Goal: Use online tool/utility: Use online tool/utility

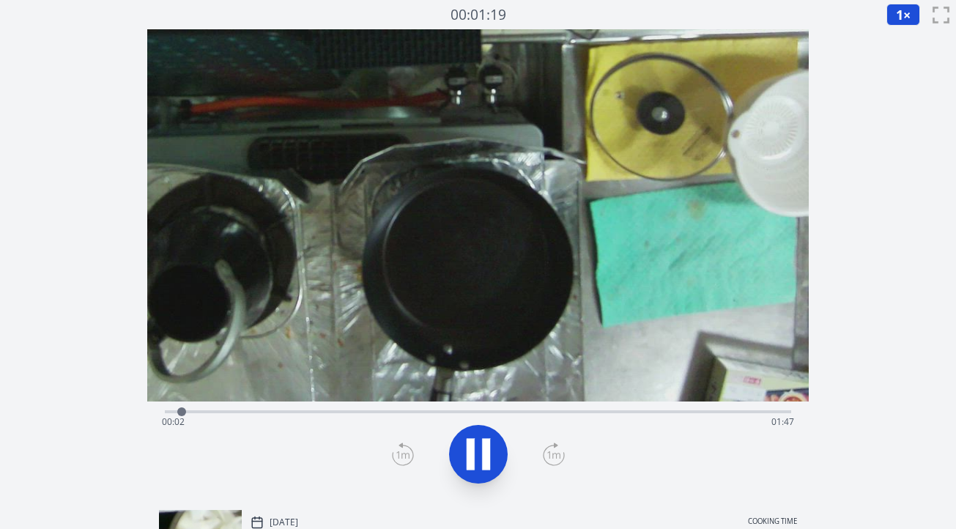
click at [484, 447] on icon at bounding box center [486, 454] width 8 height 32
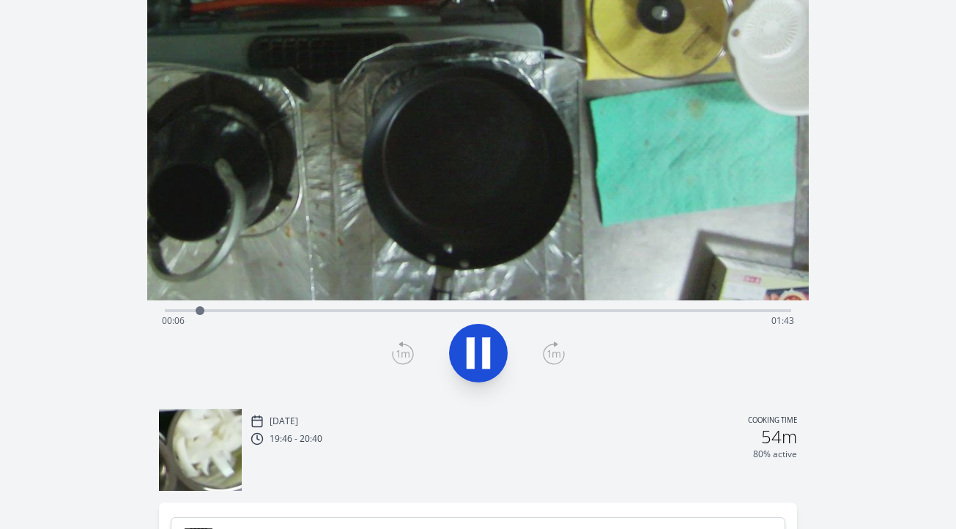
scroll to position [72, 0]
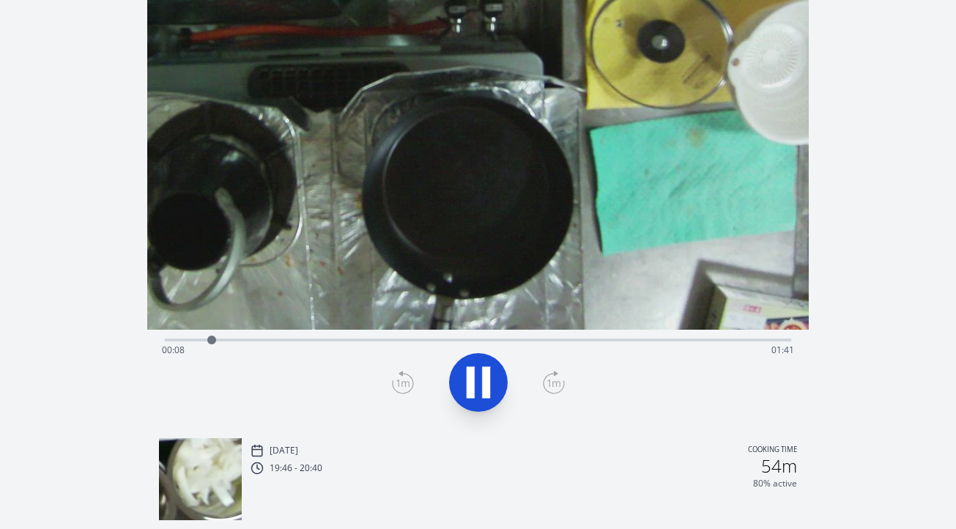
click at [345, 341] on div "Time elapsed: 00:08 Time remaining: 01:41" at bounding box center [478, 350] width 632 height 23
click at [377, 341] on div "Time elapsed: 00:31 Time remaining: 01:18" at bounding box center [478, 350] width 632 height 23
click at [406, 341] on div "Time elapsed: 00:37 Time remaining: 01:12" at bounding box center [478, 350] width 632 height 23
click at [428, 340] on div "Time elapsed: 00:42 Time remaining: 01:07" at bounding box center [478, 350] width 632 height 23
click at [456, 339] on div "Time elapsed: 00:46 Time remaining: 01:03" at bounding box center [478, 350] width 632 height 23
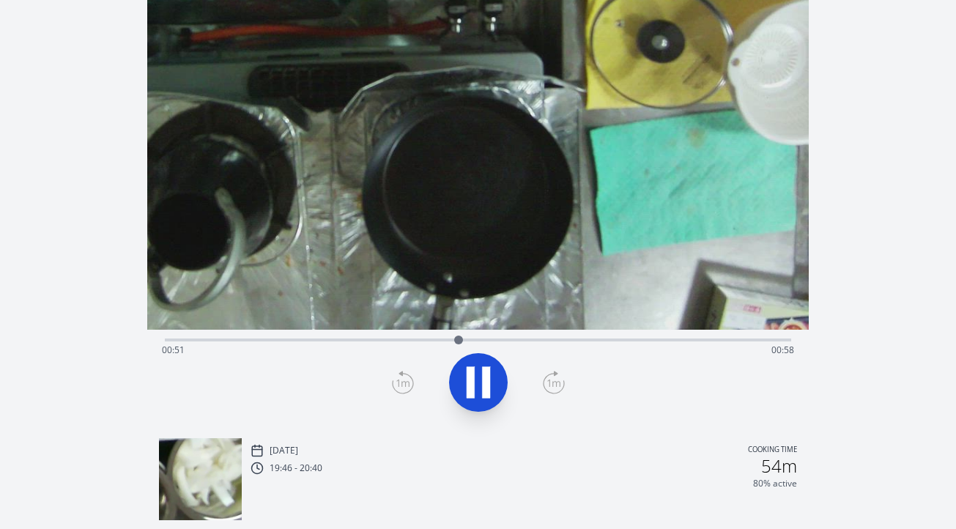
click at [487, 339] on div "Time elapsed: 00:51 Time remaining: 00:58" at bounding box center [478, 350] width 632 height 23
click at [530, 336] on div "Time elapsed: 00:56 Time remaining: 00:53" at bounding box center [478, 339] width 627 height 18
click at [484, 377] on icon at bounding box center [486, 382] width 8 height 32
click at [535, 339] on div "Time elapsed: 01:06 Time remaining: 00:43" at bounding box center [478, 350] width 632 height 23
click at [542, 338] on div at bounding box center [535, 340] width 22 height 22
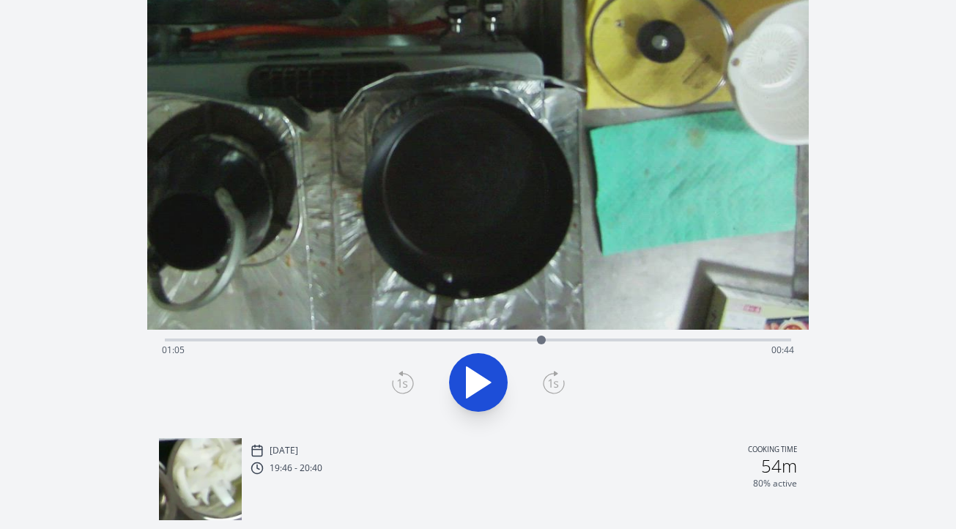
click at [551, 339] on div at bounding box center [542, 340] width 22 height 22
click at [560, 341] on div at bounding box center [551, 340] width 22 height 22
click at [564, 341] on div at bounding box center [560, 340] width 22 height 22
click at [572, 340] on div at bounding box center [564, 340] width 22 height 22
click at [580, 340] on div at bounding box center [580, 340] width 22 height 22
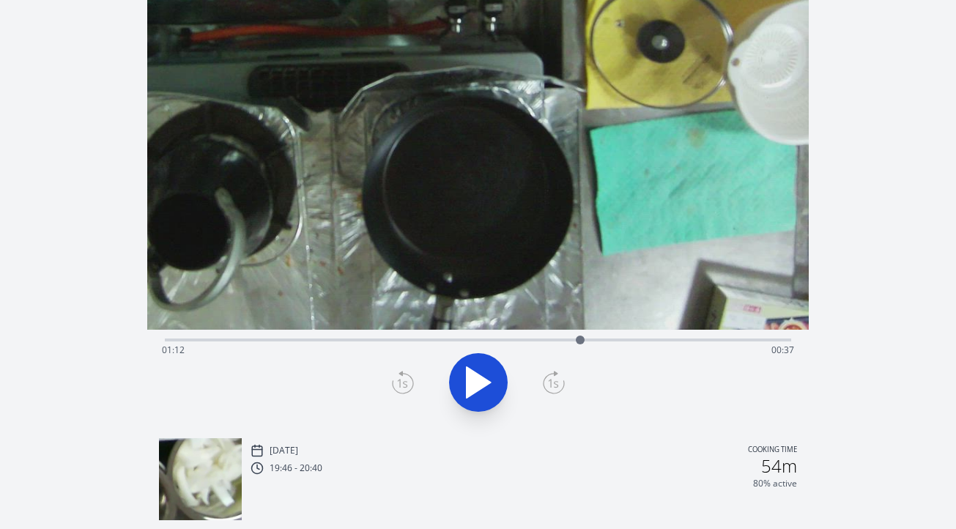
click at [561, 340] on div "Time elapsed: 01:12 Time remaining: 00:37" at bounding box center [478, 350] width 632 height 23
click at [547, 341] on div "Time elapsed: 01:08 Time remaining: 00:41" at bounding box center [478, 350] width 632 height 23
click at [531, 339] on div "Time elapsed: 01:06 Time remaining: 00:43" at bounding box center [478, 350] width 632 height 23
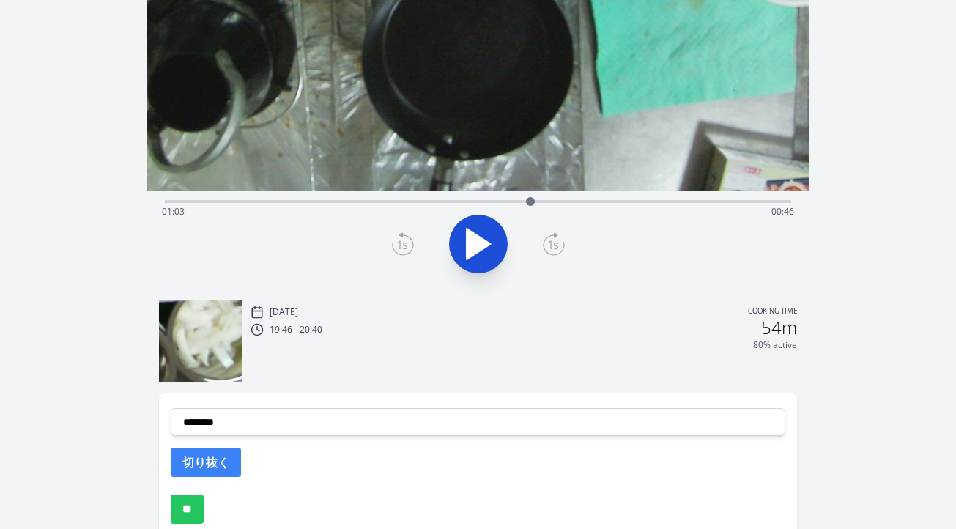
scroll to position [221, 0]
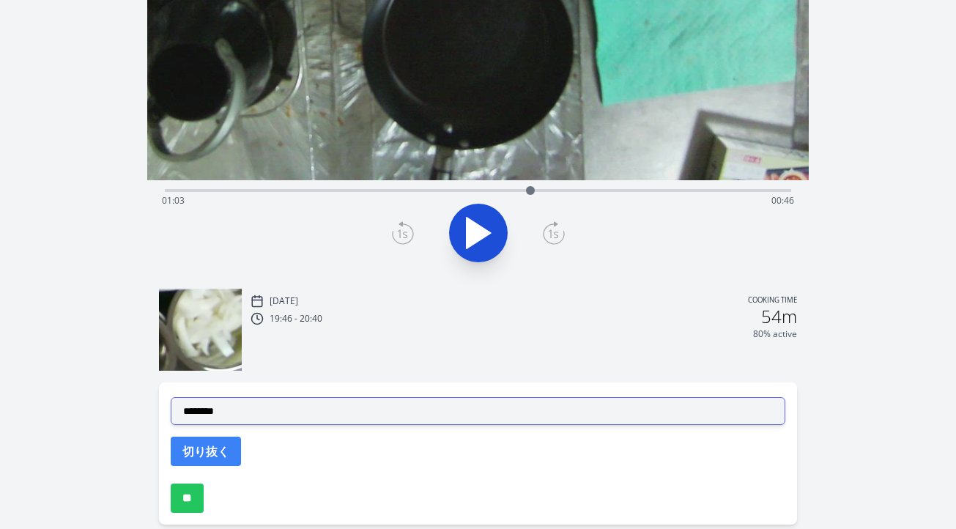
click at [403, 415] on select "**********" at bounding box center [478, 411] width 615 height 28
select select "**********"
click at [171, 397] on select "**********" at bounding box center [478, 411] width 615 height 28
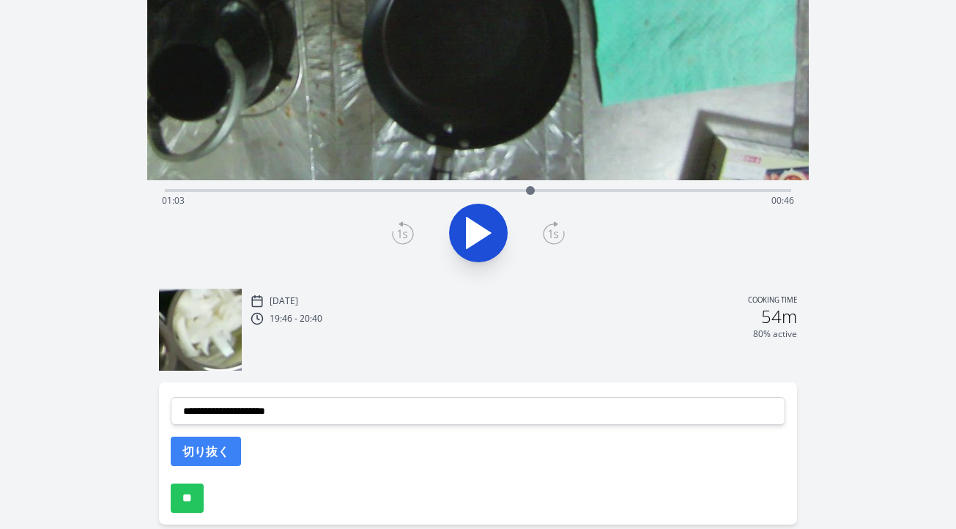
click at [548, 192] on div "Time elapsed: 01:03 Time remaining: 00:46" at bounding box center [478, 200] width 632 height 23
click at [566, 191] on div "Time elapsed: 01:06 Time remaining: 00:43" at bounding box center [478, 200] width 632 height 23
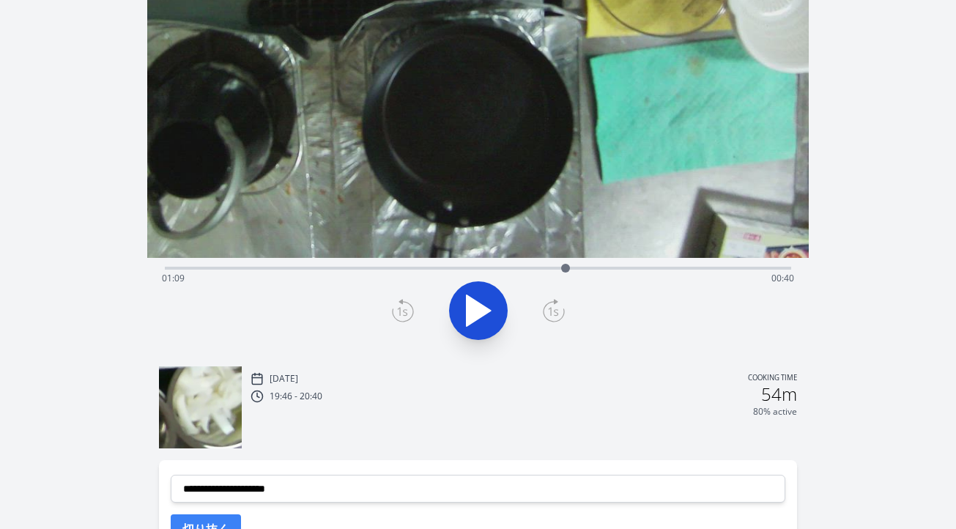
scroll to position [138, 0]
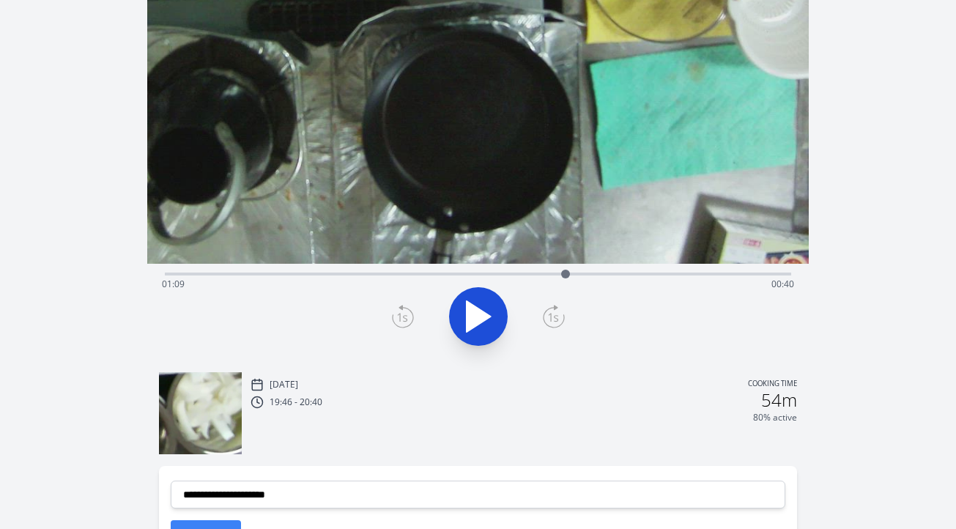
click at [602, 276] on div "Time elapsed: 01:09 Time remaining: 00:40" at bounding box center [478, 284] width 632 height 23
click at [614, 274] on div "Time elapsed: 01:16 Time remaining: 00:34" at bounding box center [478, 284] width 632 height 23
click at [624, 273] on div at bounding box center [614, 274] width 22 height 22
click at [635, 273] on div "Time elapsed: 01:19 Time remaining: 00:30" at bounding box center [478, 284] width 632 height 23
click at [640, 273] on div at bounding box center [635, 274] width 22 height 22
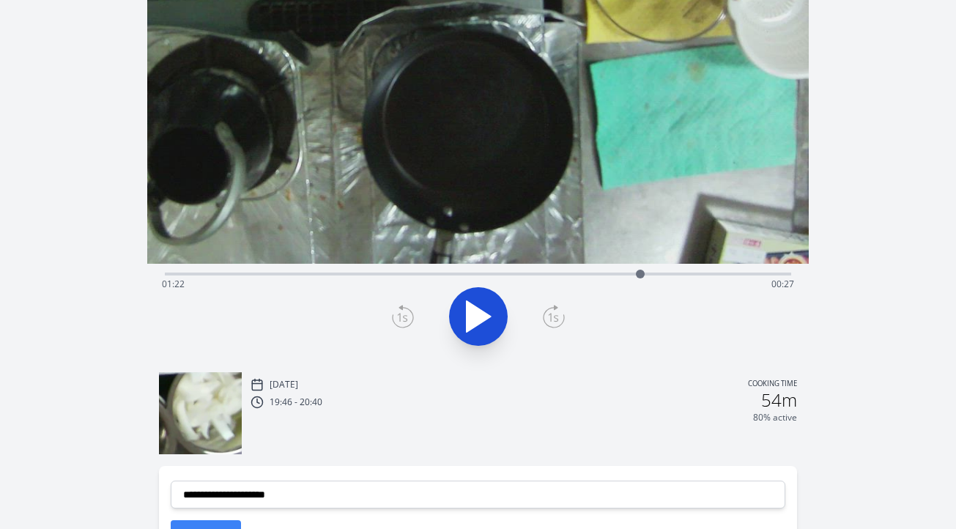
click at [653, 273] on div "Time elapsed: 01:22 Time remaining: 00:27" at bounding box center [478, 284] width 632 height 23
click at [659, 273] on div at bounding box center [653, 274] width 22 height 22
click at [668, 273] on div at bounding box center [668, 274] width 22 height 22
click at [674, 273] on div at bounding box center [668, 274] width 22 height 22
click at [680, 273] on div at bounding box center [674, 274] width 22 height 22
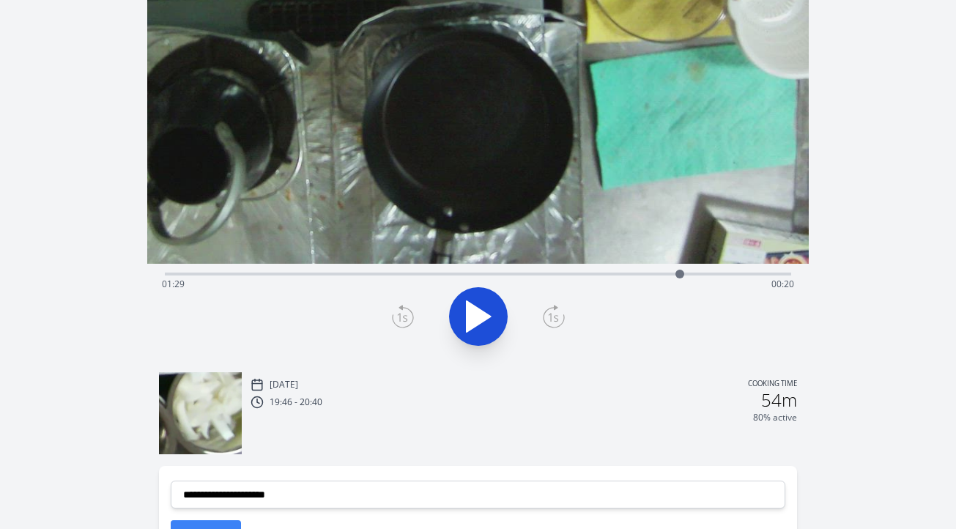
click at [684, 273] on div at bounding box center [680, 274] width 9 height 9
click at [690, 273] on div at bounding box center [684, 274] width 22 height 22
click at [692, 273] on div at bounding box center [689, 274] width 9 height 9
click at [699, 273] on div at bounding box center [692, 274] width 22 height 22
click at [708, 273] on div at bounding box center [699, 274] width 22 height 22
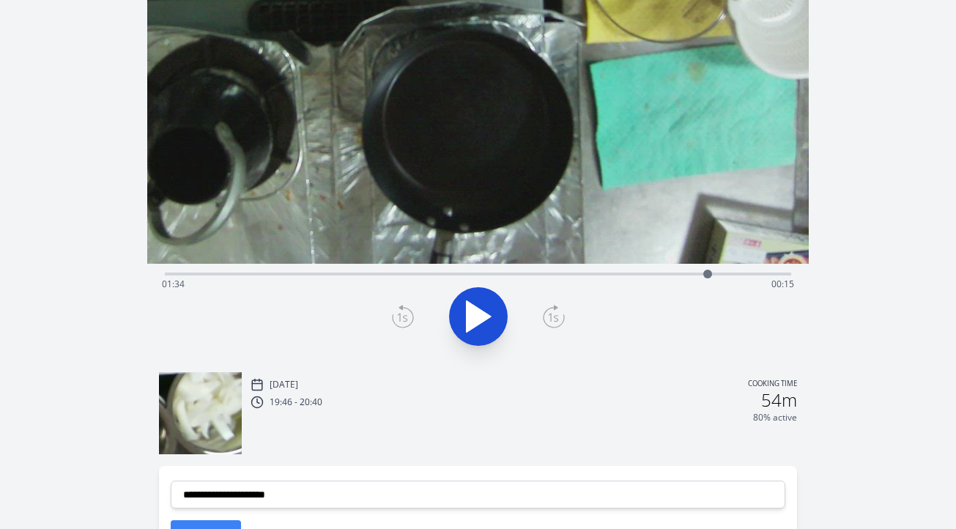
click at [712, 273] on div at bounding box center [708, 274] width 9 height 9
click at [703, 274] on div at bounding box center [712, 274] width 22 height 22
click at [708, 274] on div at bounding box center [703, 274] width 22 height 22
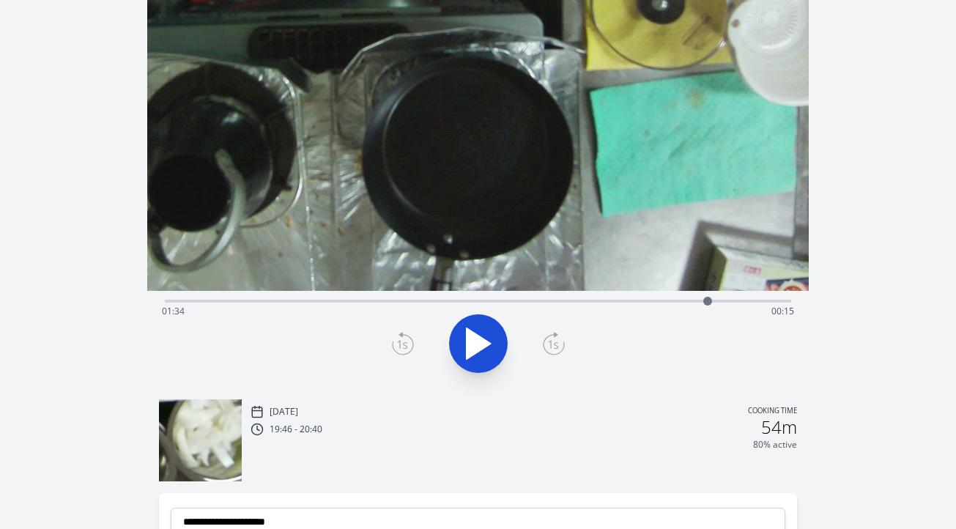
scroll to position [92, 0]
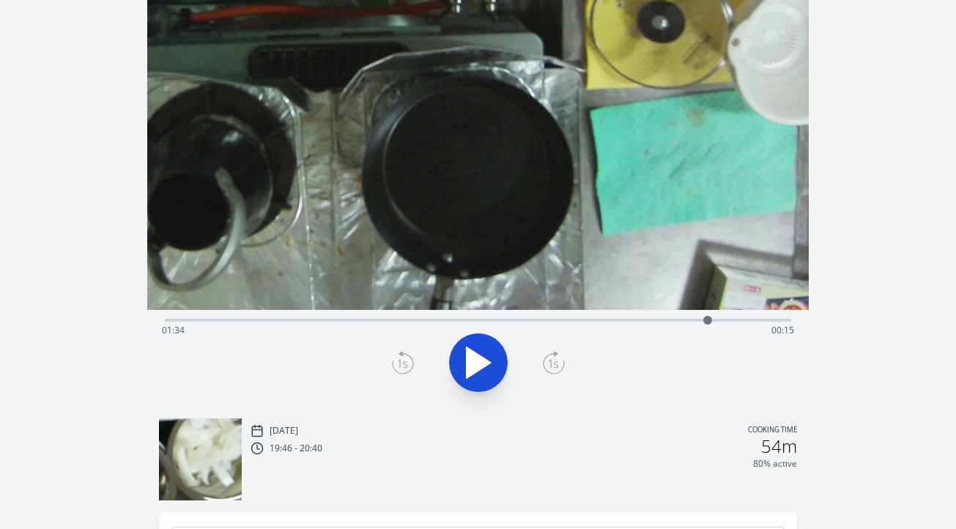
click at [492, 371] on icon at bounding box center [478, 362] width 41 height 41
click at [702, 319] on div at bounding box center [711, 320] width 22 height 22
click at [708, 319] on div at bounding box center [708, 320] width 22 height 22
click at [488, 368] on icon at bounding box center [478, 362] width 41 height 41
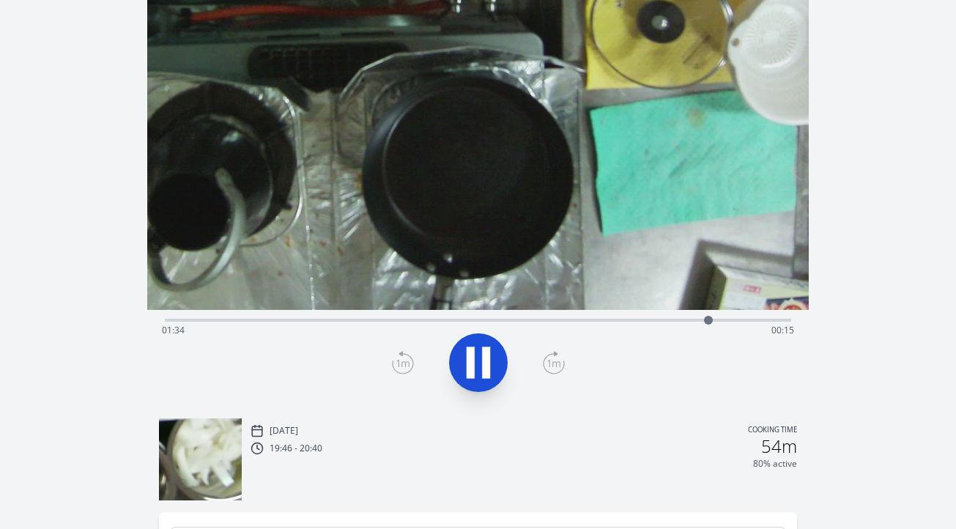
click at [488, 368] on icon at bounding box center [486, 363] width 8 height 32
click at [405, 361] on icon at bounding box center [403, 362] width 22 height 23
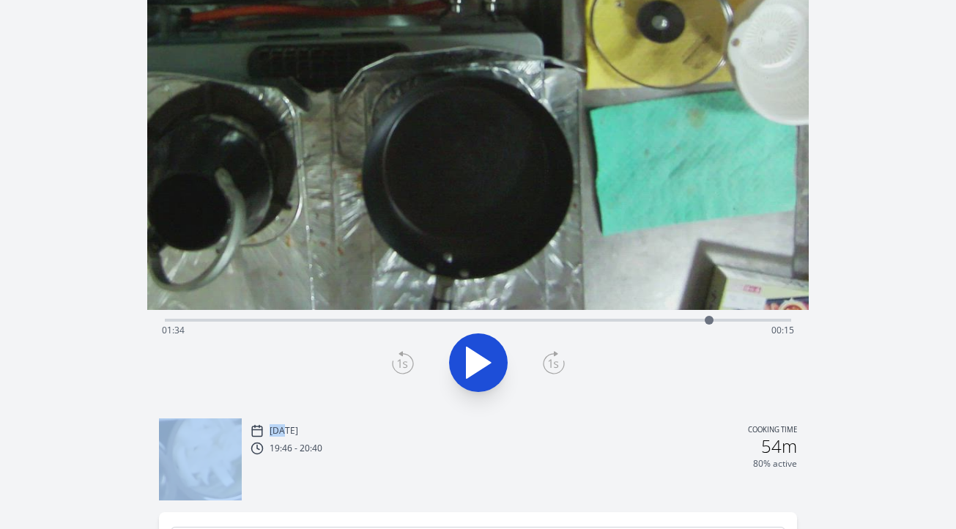
click at [405, 361] on icon at bounding box center [403, 362] width 22 height 23
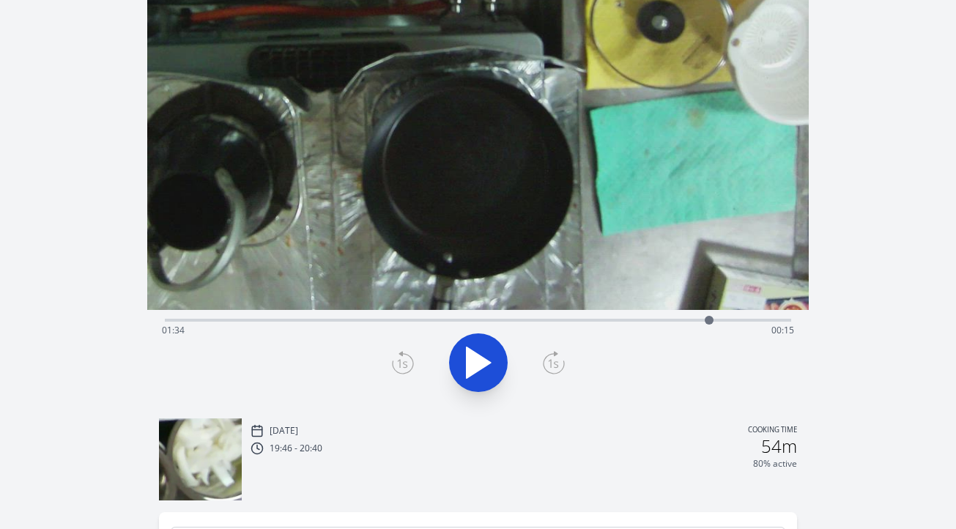
click at [405, 361] on icon at bounding box center [403, 362] width 22 height 23
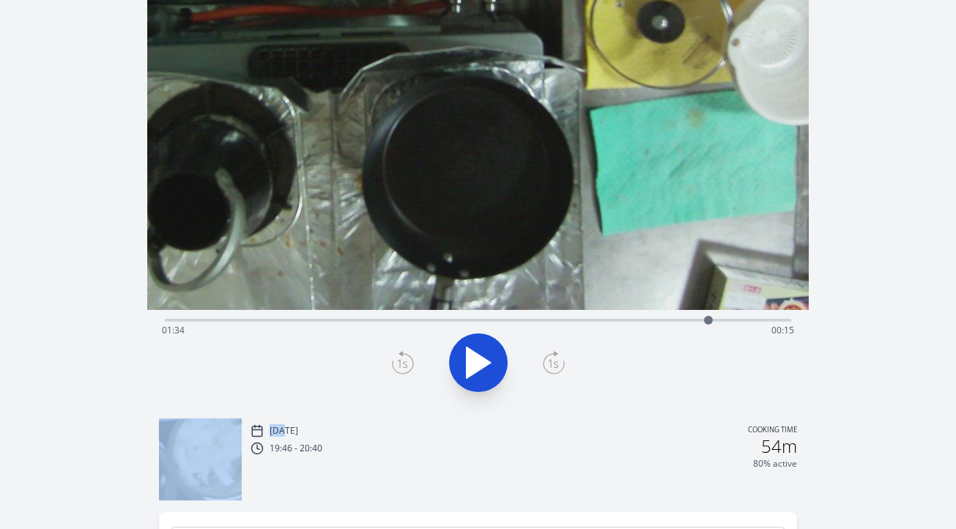
click at [405, 361] on icon at bounding box center [403, 362] width 22 height 23
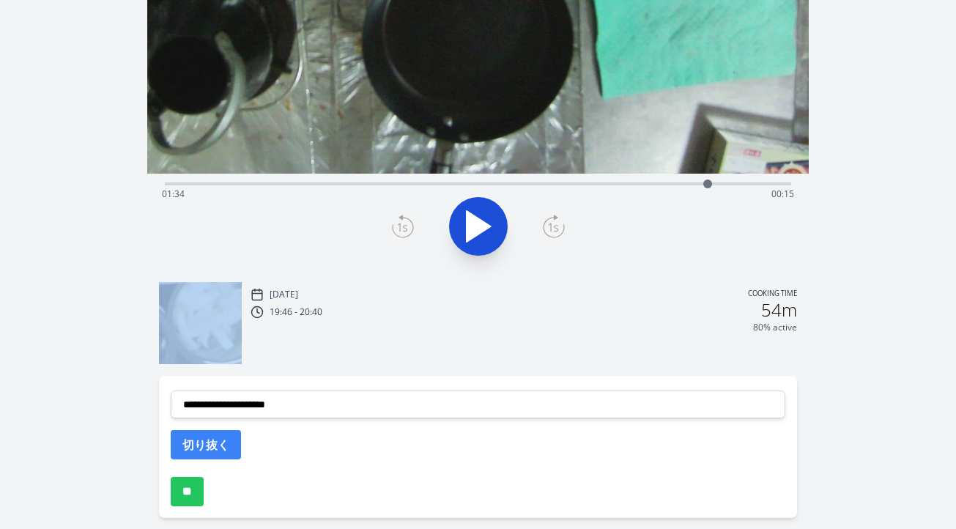
scroll to position [262, 0]
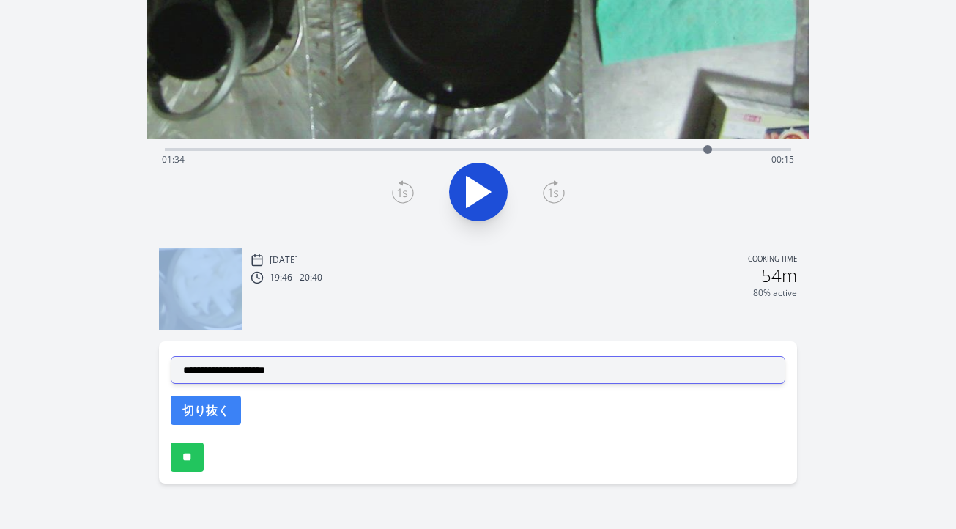
click at [405, 374] on select "**********" at bounding box center [478, 370] width 615 height 28
click at [171, 356] on select "**********" at bounding box center [478, 370] width 615 height 28
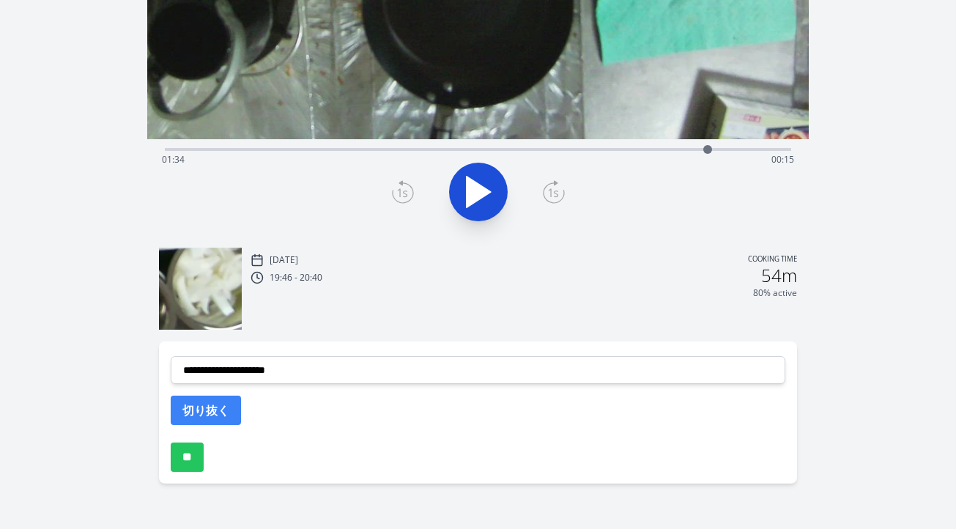
click at [577, 147] on div "Time elapsed: 01:34 Time remaining: 00:15" at bounding box center [478, 148] width 627 height 18
click at [536, 146] on div "Time elapsed: 01:11 Time remaining: 00:38" at bounding box center [478, 148] width 627 height 18
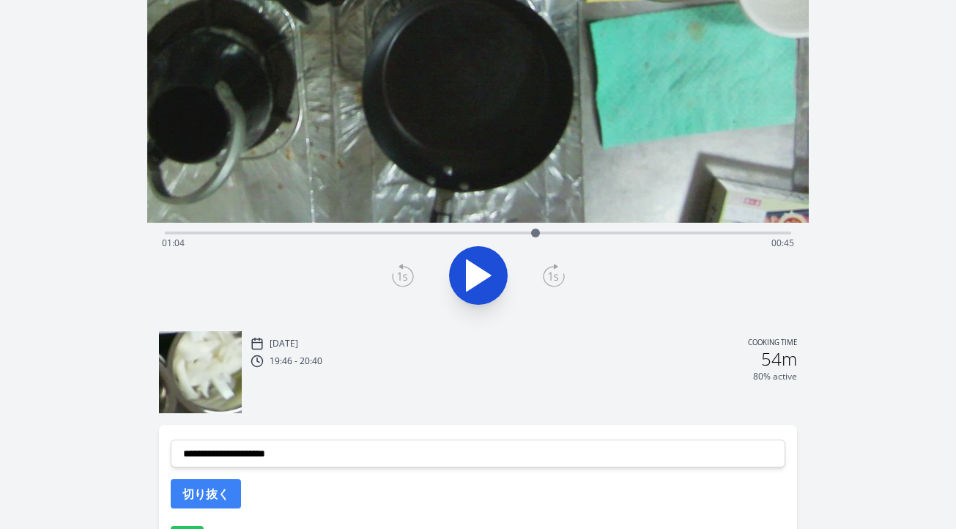
scroll to position [175, 0]
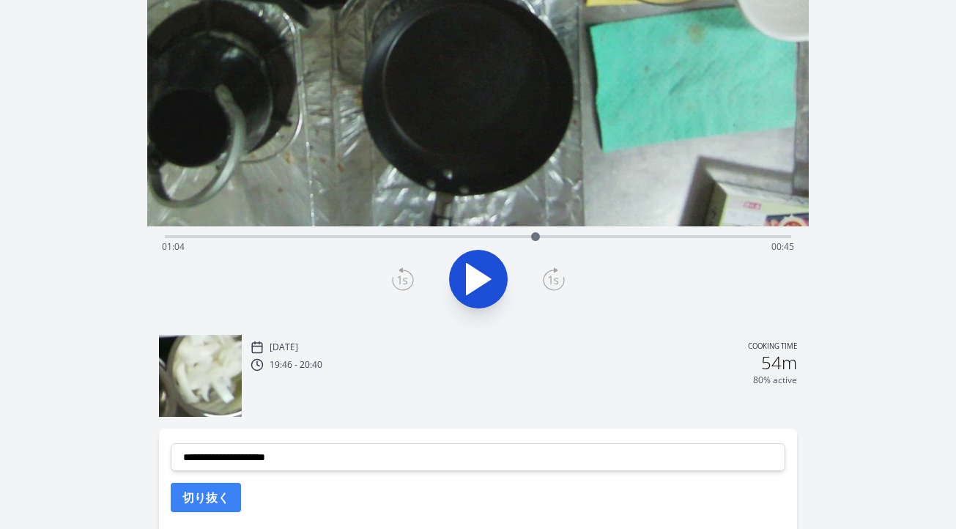
click at [404, 278] on icon at bounding box center [403, 278] width 22 height 23
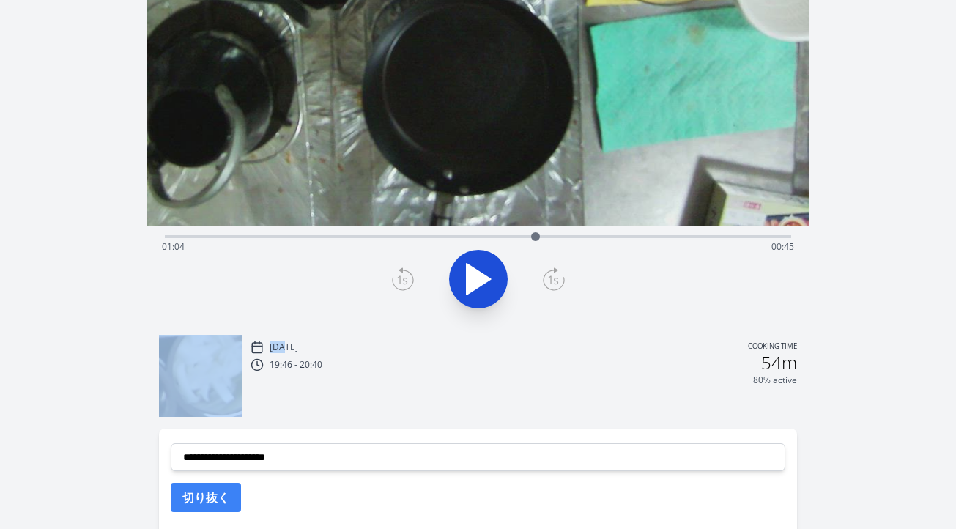
click at [404, 278] on icon at bounding box center [403, 278] width 22 height 23
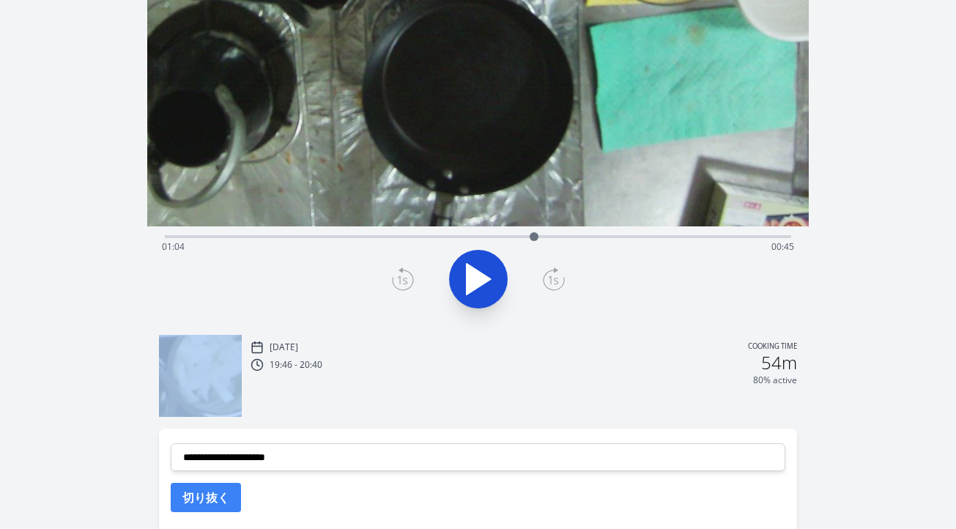
click at [404, 278] on icon at bounding box center [403, 278] width 22 height 23
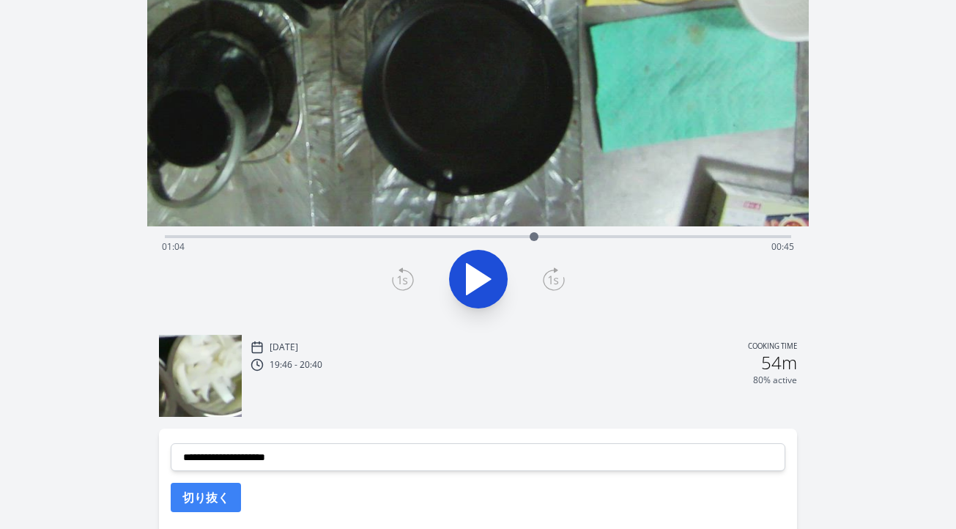
click at [498, 235] on div "Time elapsed: 01:04 Time remaining: 00:45" at bounding box center [478, 246] width 632 height 23
click at [487, 266] on icon at bounding box center [478, 279] width 41 height 41
click at [484, 275] on icon at bounding box center [486, 279] width 8 height 32
click at [399, 281] on icon at bounding box center [403, 278] width 22 height 23
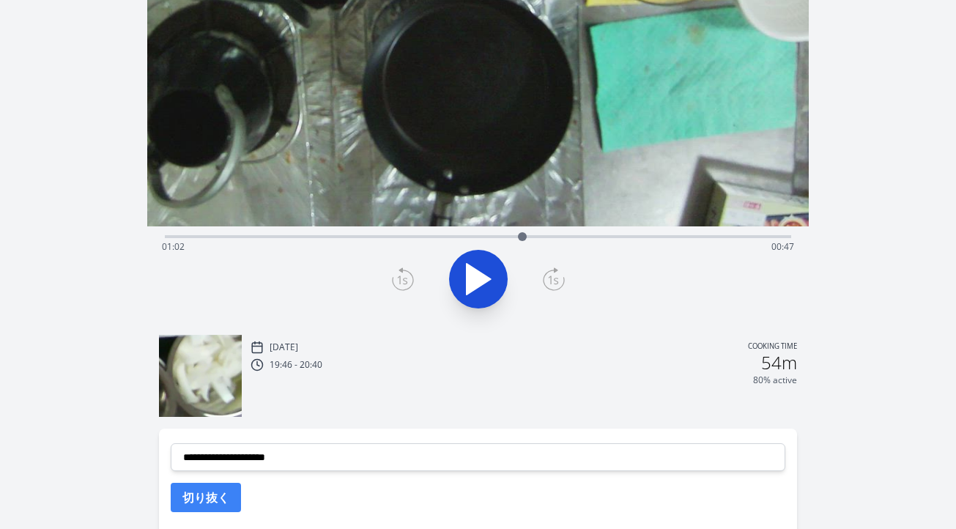
click at [399, 281] on icon at bounding box center [403, 278] width 22 height 23
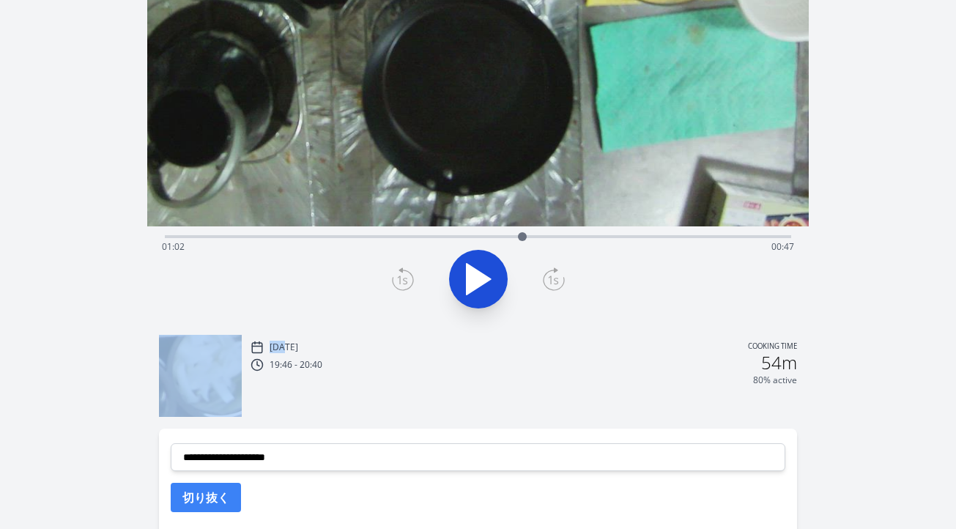
click at [399, 281] on icon at bounding box center [403, 278] width 22 height 23
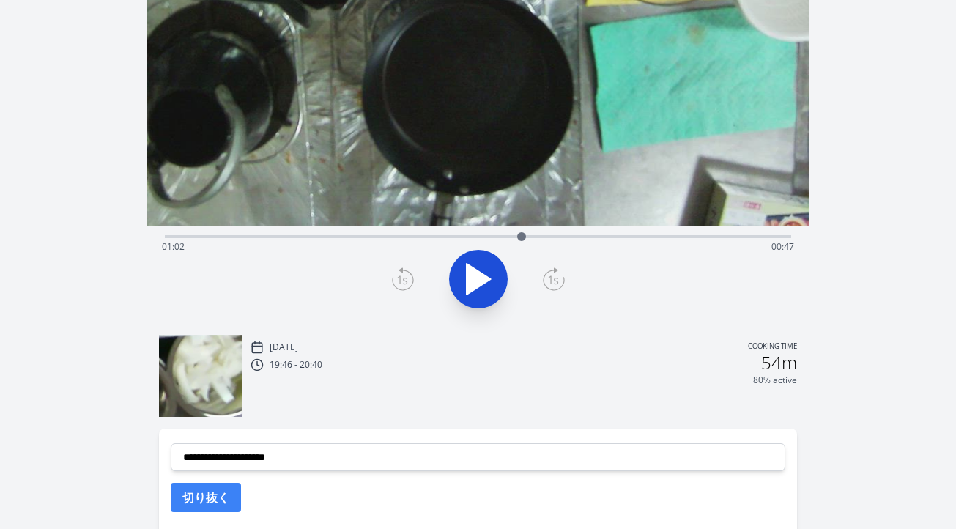
click at [399, 281] on icon at bounding box center [403, 278] width 22 height 23
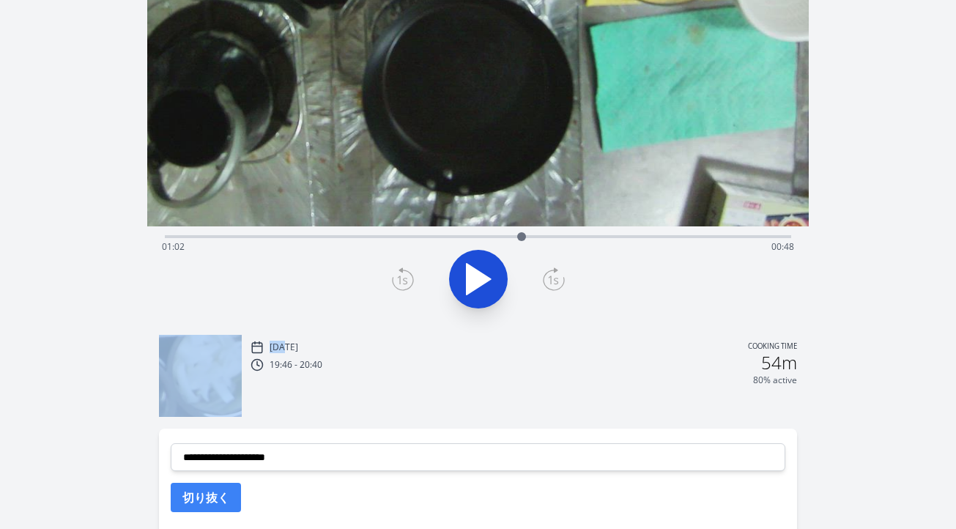
click at [399, 281] on icon at bounding box center [403, 278] width 22 height 23
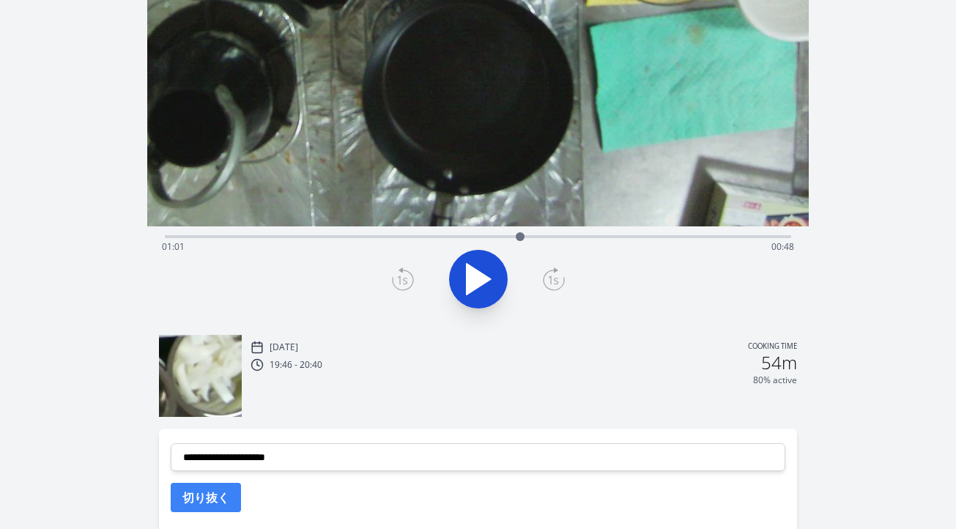
click at [399, 281] on icon at bounding box center [403, 278] width 22 height 23
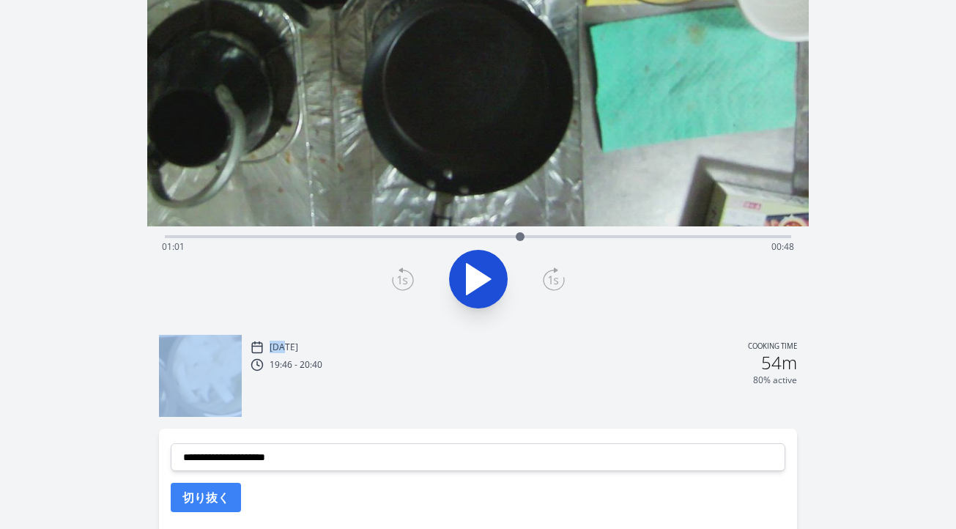
click at [399, 281] on icon at bounding box center [403, 278] width 22 height 23
click at [553, 276] on icon at bounding box center [554, 278] width 22 height 23
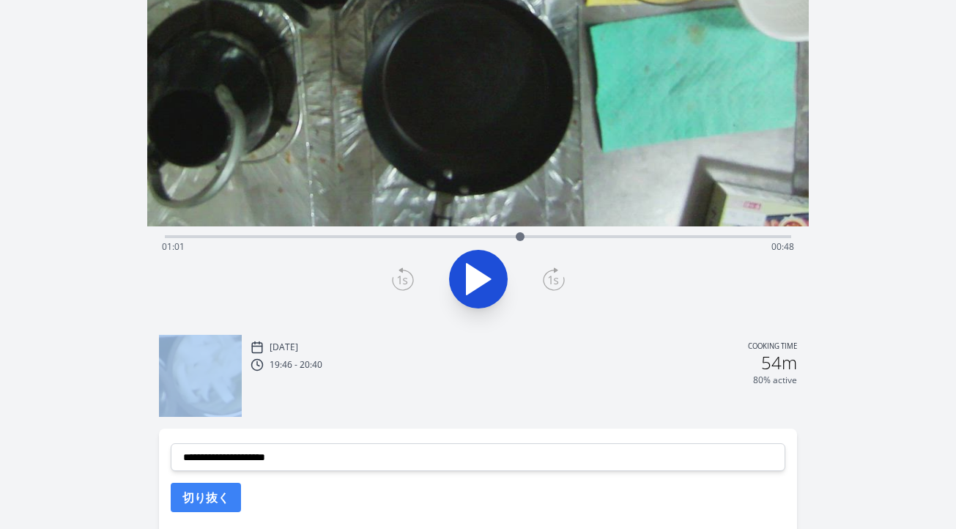
click at [553, 276] on icon at bounding box center [554, 278] width 22 height 23
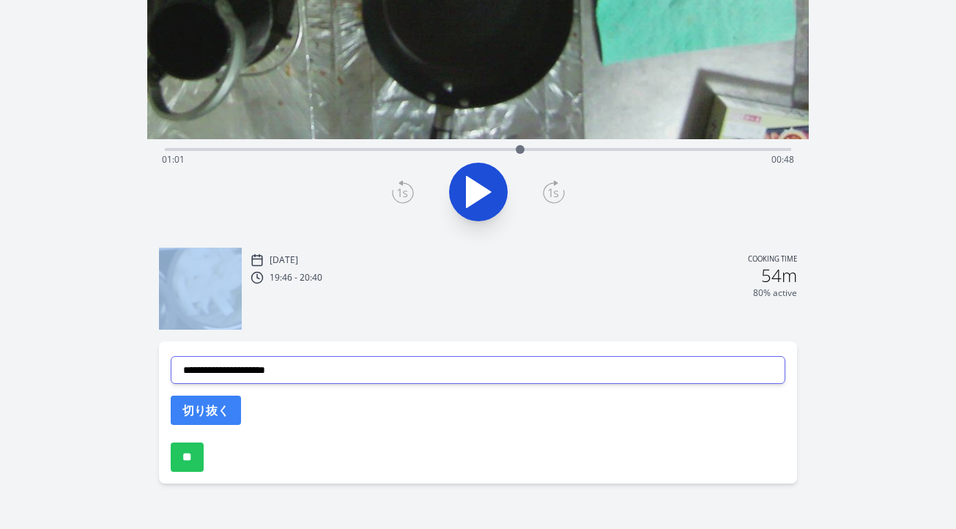
click at [325, 362] on select "**********" at bounding box center [478, 370] width 615 height 28
click at [171, 356] on select "**********" at bounding box center [478, 370] width 615 height 28
click at [224, 408] on button "切り抜く" at bounding box center [206, 410] width 70 height 29
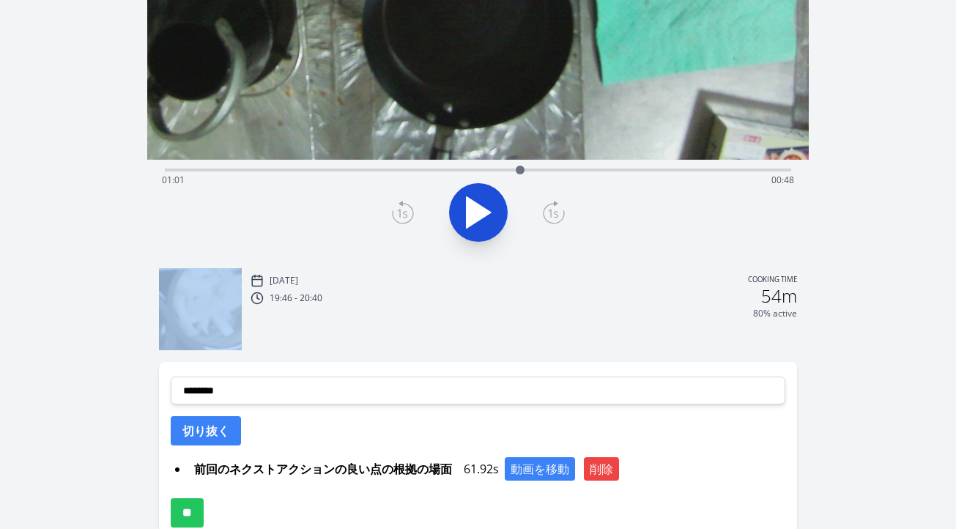
scroll to position [240, 0]
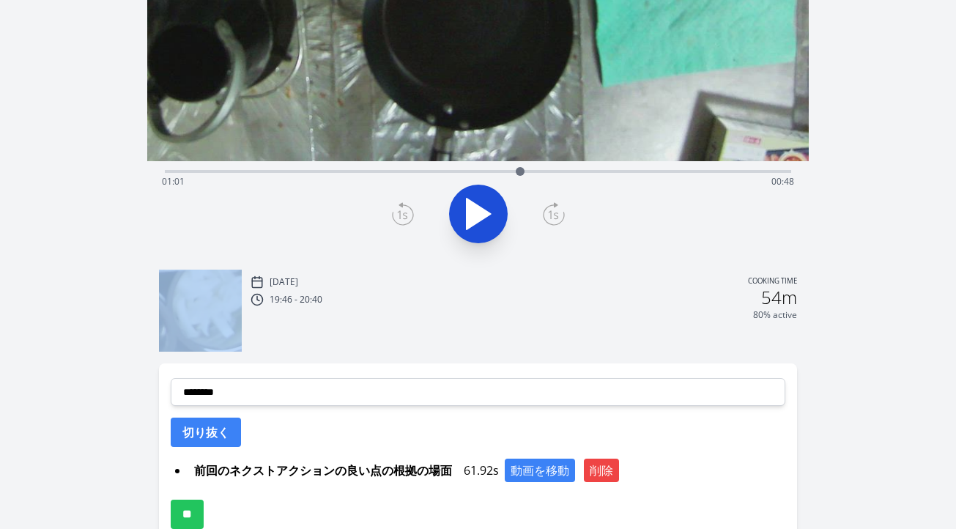
click at [475, 224] on icon at bounding box center [479, 214] width 24 height 31
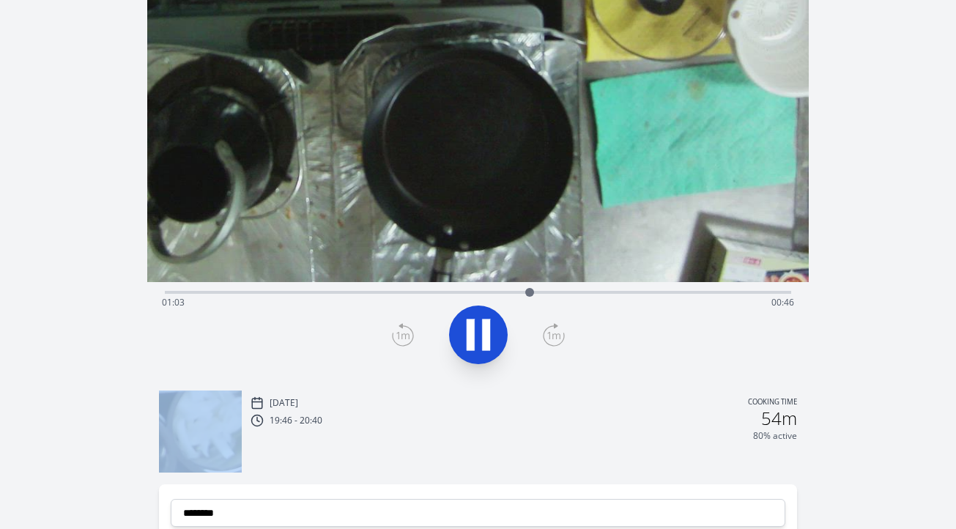
scroll to position [119, 0]
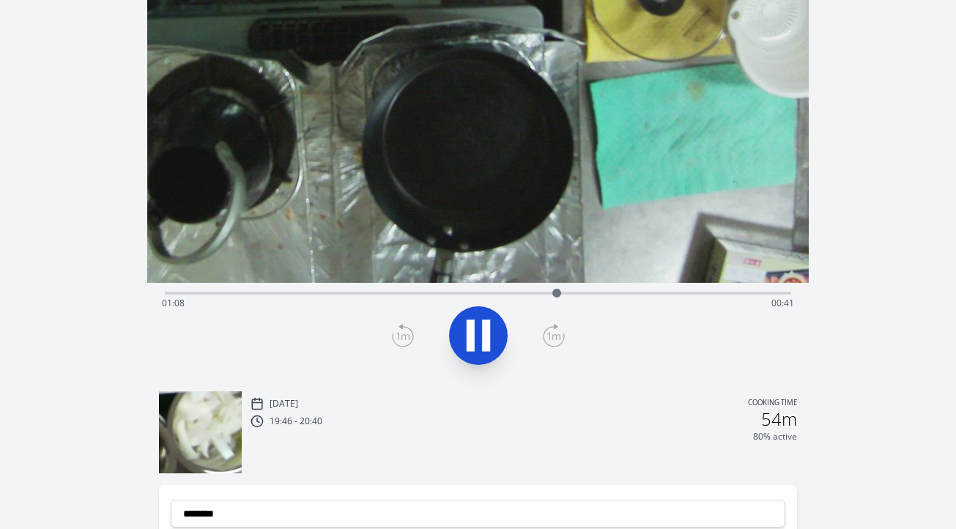
click at [602, 292] on div "Time elapsed: 01:08 Time remaining: 00:41" at bounding box center [478, 303] width 632 height 23
click at [629, 292] on div "Time elapsed: 01:16 Time remaining: 00:33" at bounding box center [478, 303] width 632 height 23
click at [663, 292] on div "Time elapsed: 01:21 Time remaining: 00:28" at bounding box center [478, 303] width 632 height 23
click at [687, 292] on div "Time elapsed: 01:27 Time remaining: 00:22" at bounding box center [478, 303] width 632 height 23
click at [482, 339] on icon at bounding box center [486, 336] width 8 height 32
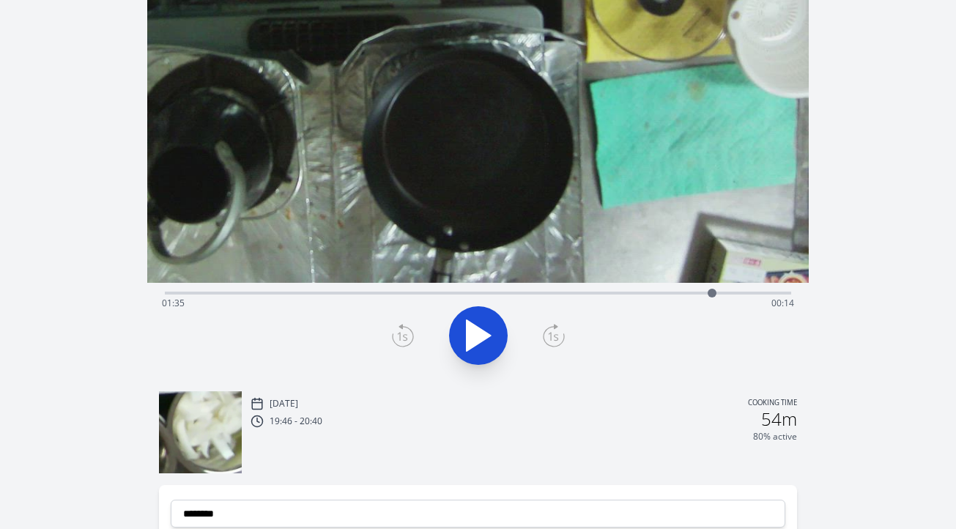
click at [399, 340] on icon at bounding box center [402, 336] width 10 height 9
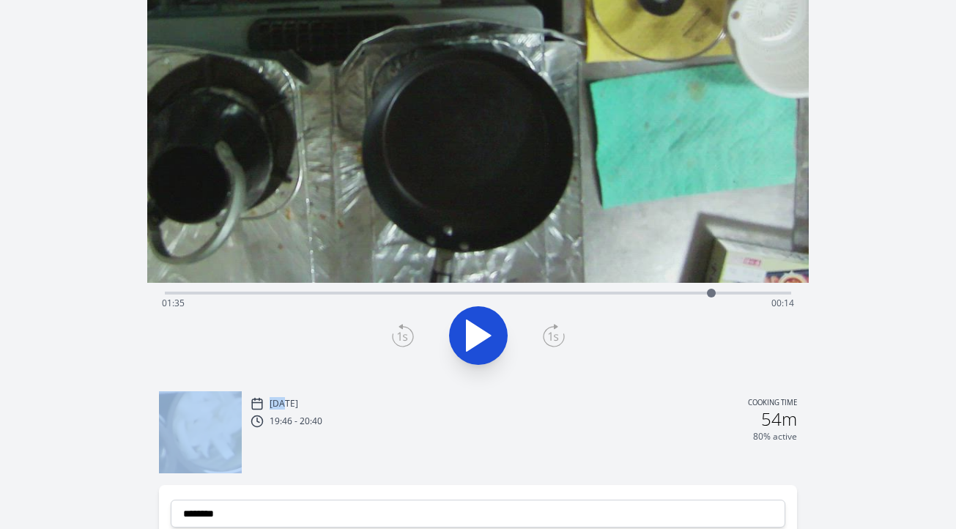
click at [399, 340] on icon at bounding box center [402, 336] width 10 height 9
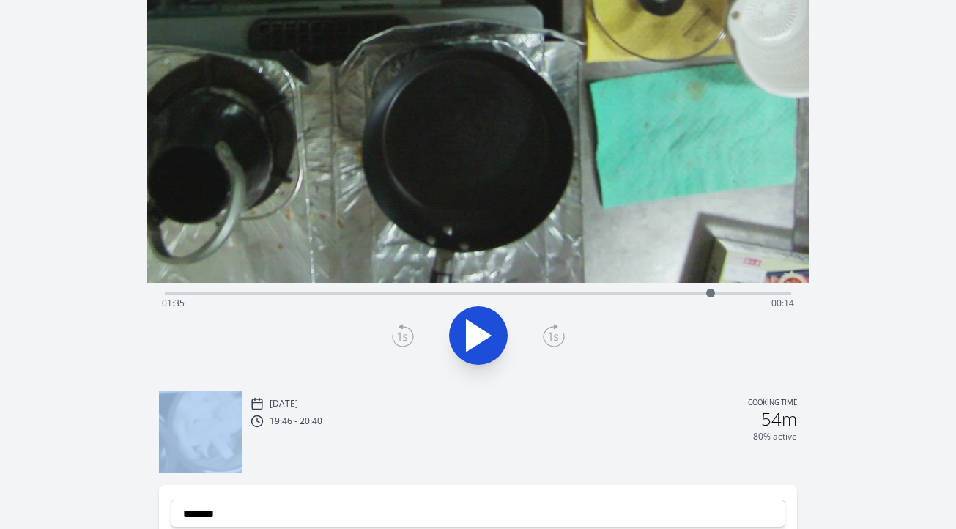
click at [399, 340] on icon at bounding box center [402, 336] width 10 height 9
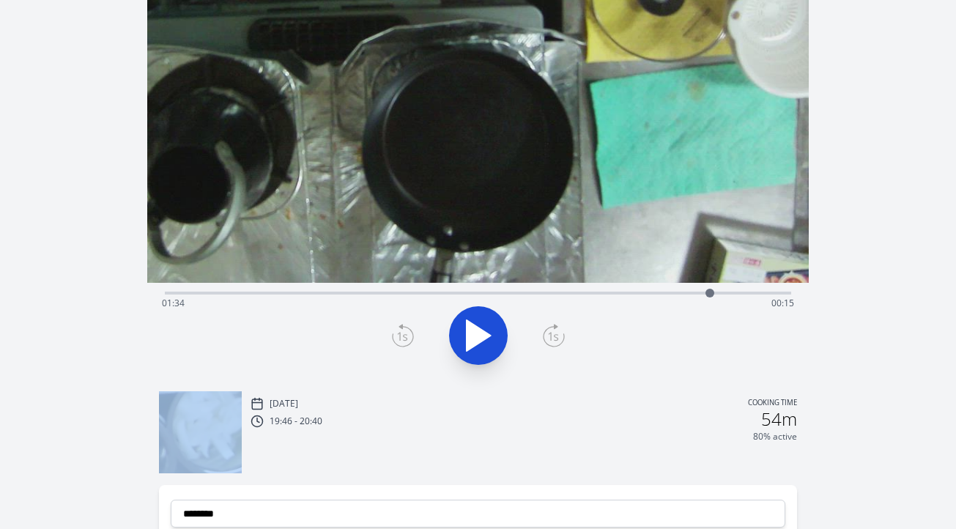
click at [399, 340] on icon at bounding box center [402, 336] width 10 height 9
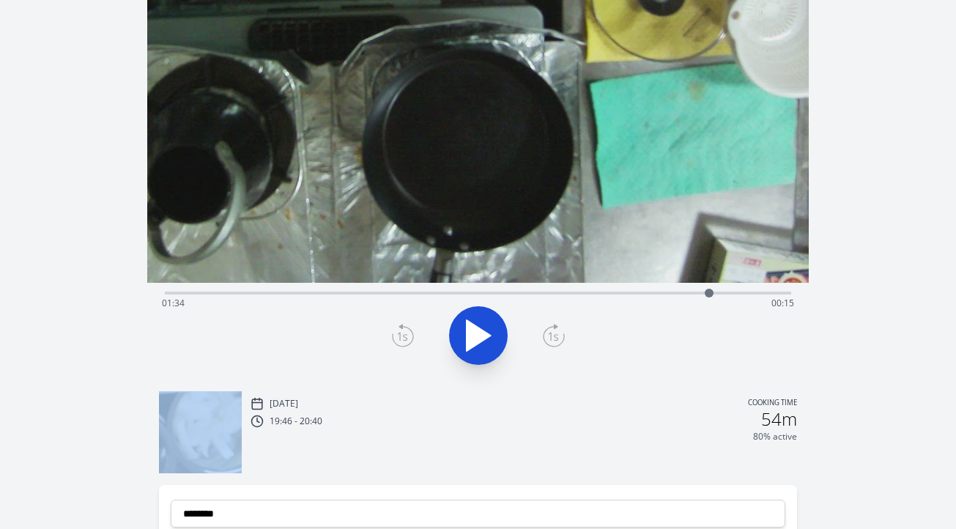
click at [399, 340] on icon at bounding box center [402, 336] width 10 height 9
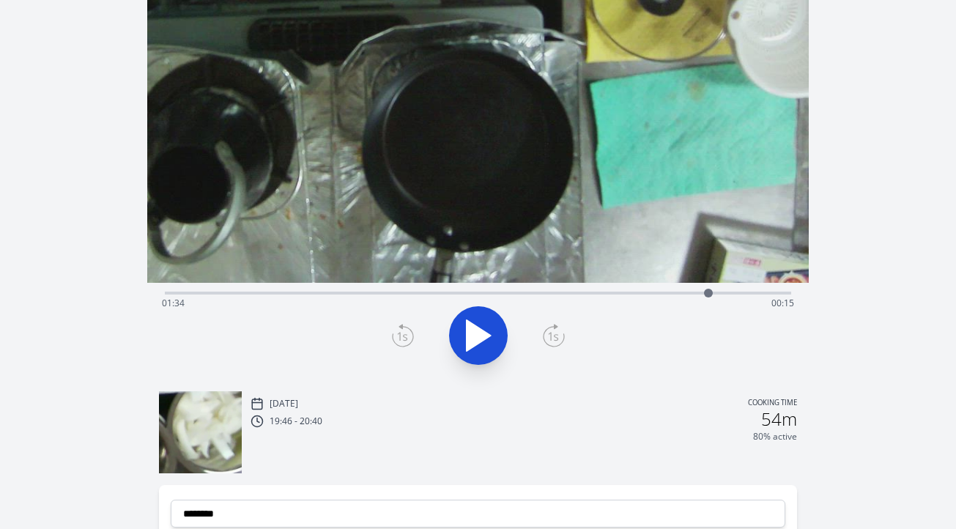
click at [399, 340] on icon at bounding box center [402, 336] width 10 height 9
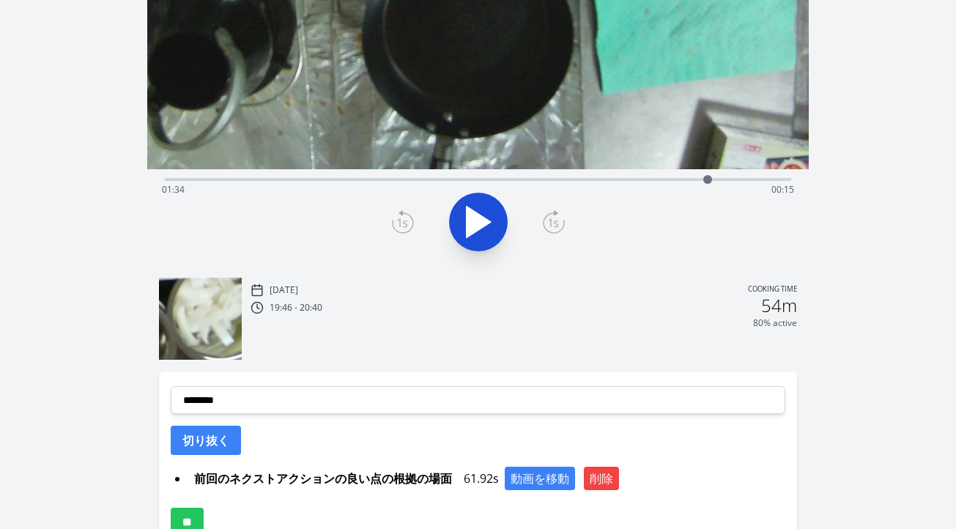
scroll to position [298, 0]
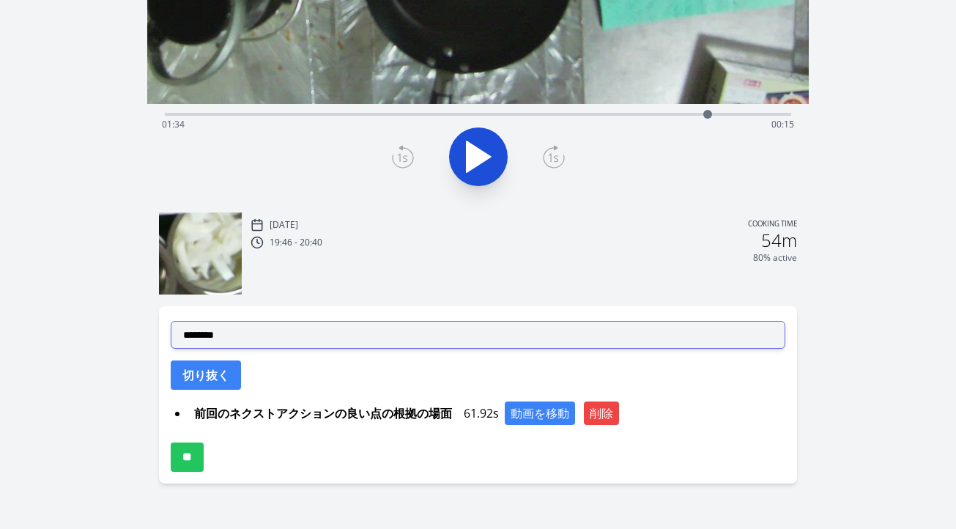
click at [382, 344] on select "**********" at bounding box center [478, 335] width 615 height 28
select select "**********"
click at [171, 321] on select "**********" at bounding box center [478, 335] width 615 height 28
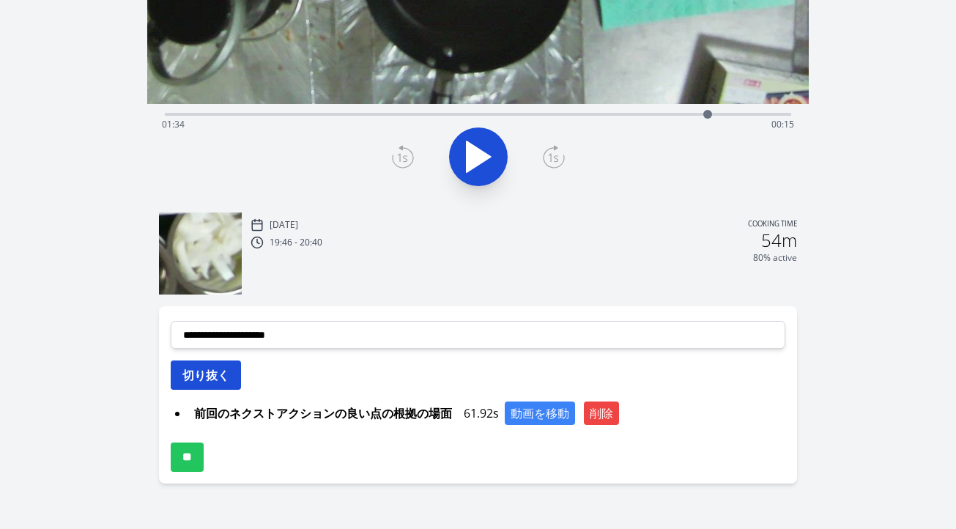
click at [224, 382] on button "切り抜く" at bounding box center [206, 375] width 70 height 29
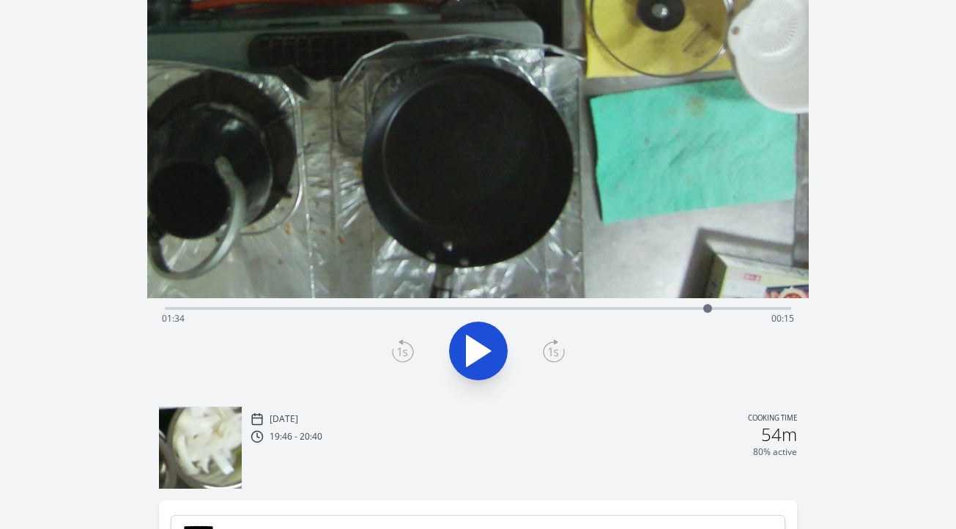
scroll to position [90, 0]
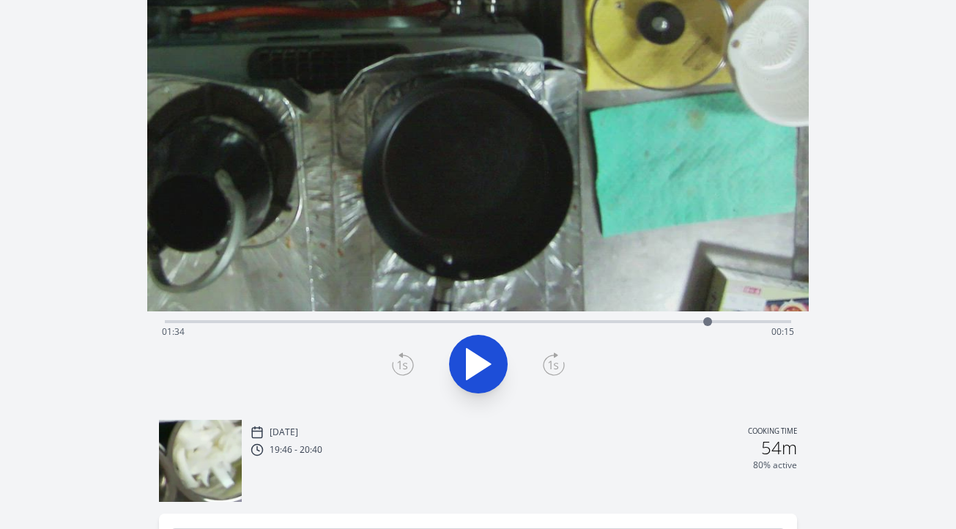
click at [585, 322] on div "Time elapsed: 01:34 Time remaining: 00:15" at bounding box center [478, 331] width 632 height 23
click at [633, 320] on div "Time elapsed: 01:15 Time remaining: 00:35" at bounding box center [478, 331] width 632 height 23
click at [655, 324] on div "Time elapsed: 01:22 Time remaining: 00:28" at bounding box center [478, 331] width 632 height 23
click at [677, 324] on div "Time elapsed: 01:25 Time remaining: 00:24" at bounding box center [478, 331] width 632 height 23
click at [706, 322] on div "Time elapsed: 01:30 Time remaining: 00:19" at bounding box center [478, 331] width 632 height 23
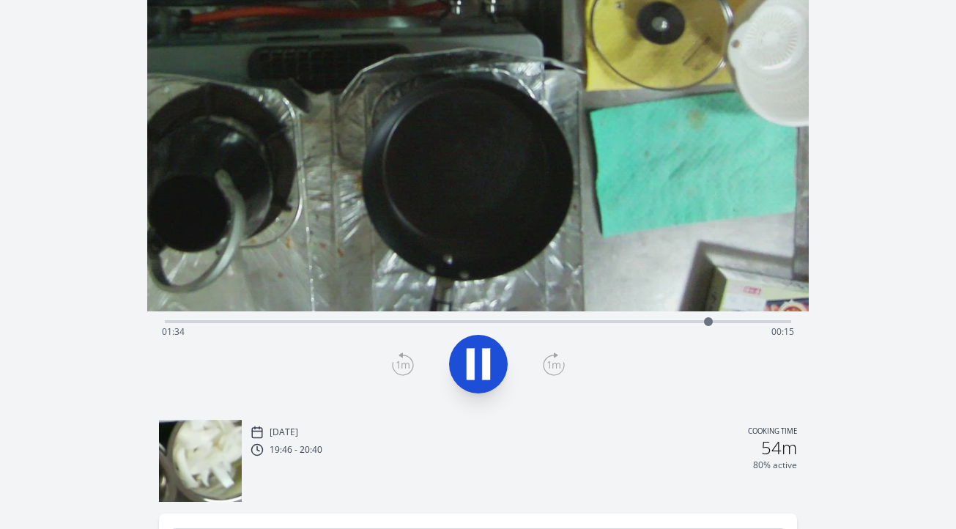
click at [731, 320] on div "Time elapsed: 01:34 Time remaining: 00:15" at bounding box center [478, 331] width 632 height 23
click at [720, 320] on div "Time elapsed: 01:42 Time remaining: 00:07" at bounding box center [478, 331] width 632 height 23
click at [487, 361] on icon at bounding box center [486, 364] width 8 height 32
click at [488, 368] on icon at bounding box center [478, 364] width 41 height 41
click at [488, 368] on icon at bounding box center [486, 364] width 8 height 32
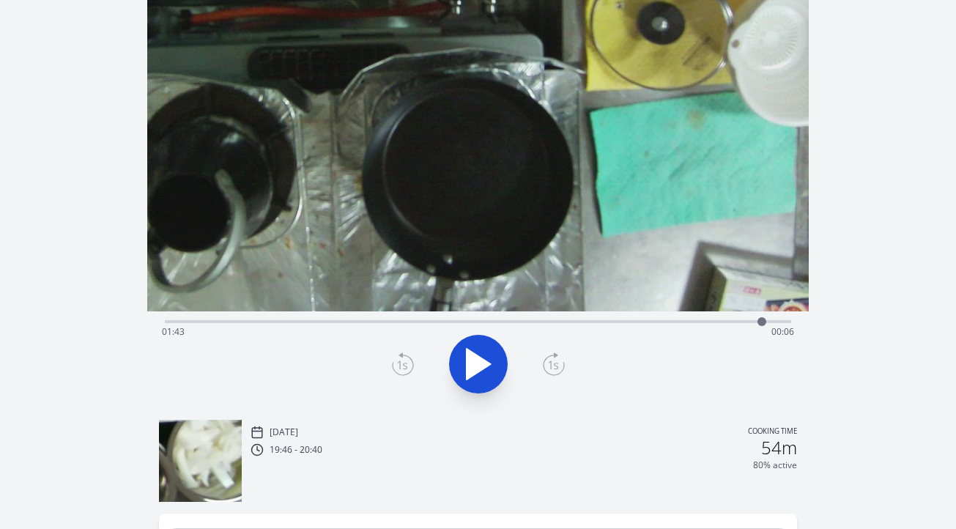
click at [755, 321] on div at bounding box center [762, 322] width 22 height 22
click at [400, 365] on icon at bounding box center [403, 363] width 22 height 23
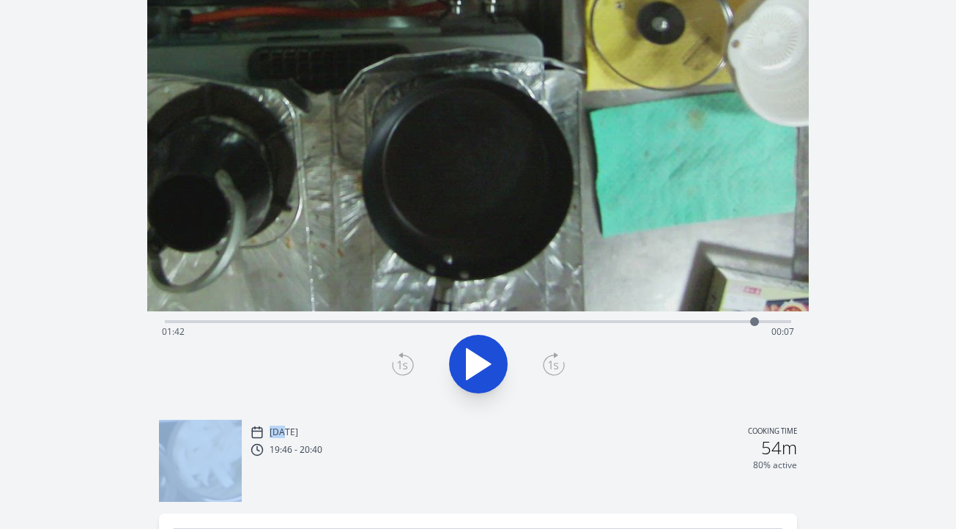
click at [400, 365] on icon at bounding box center [403, 363] width 22 height 23
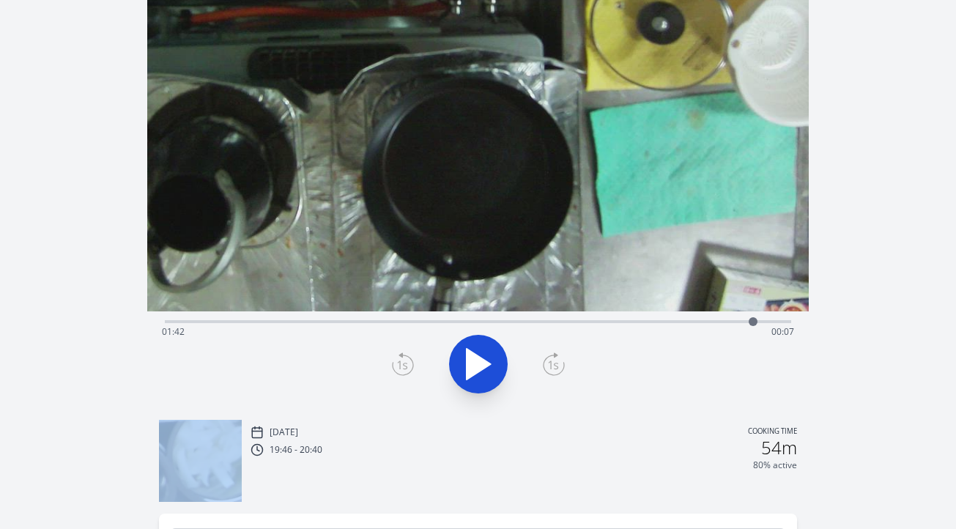
click at [400, 365] on icon at bounding box center [403, 363] width 22 height 23
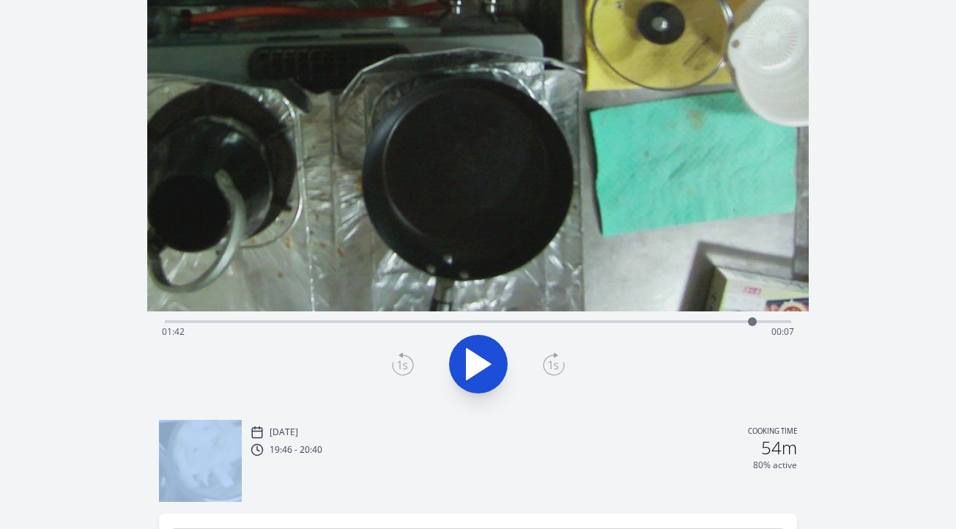
click at [551, 366] on icon at bounding box center [554, 363] width 22 height 23
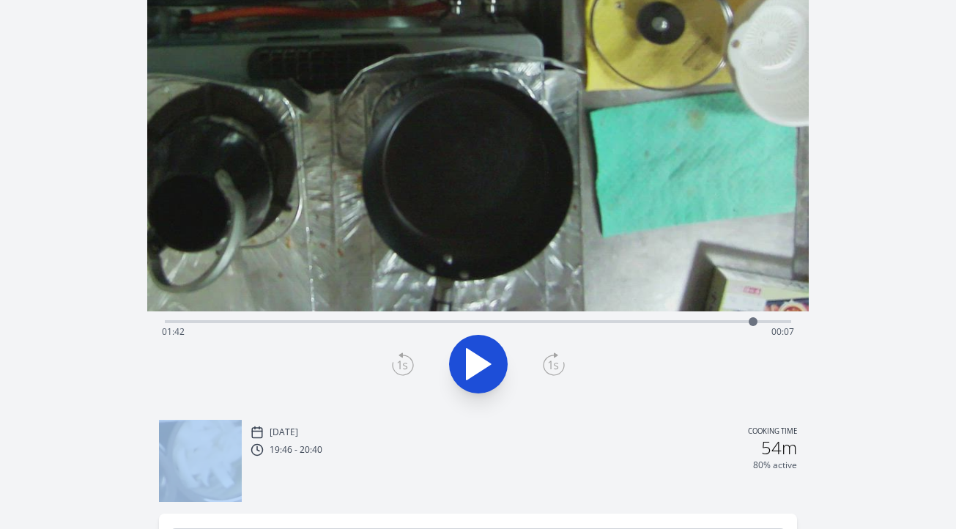
click at [551, 366] on icon at bounding box center [554, 363] width 22 height 23
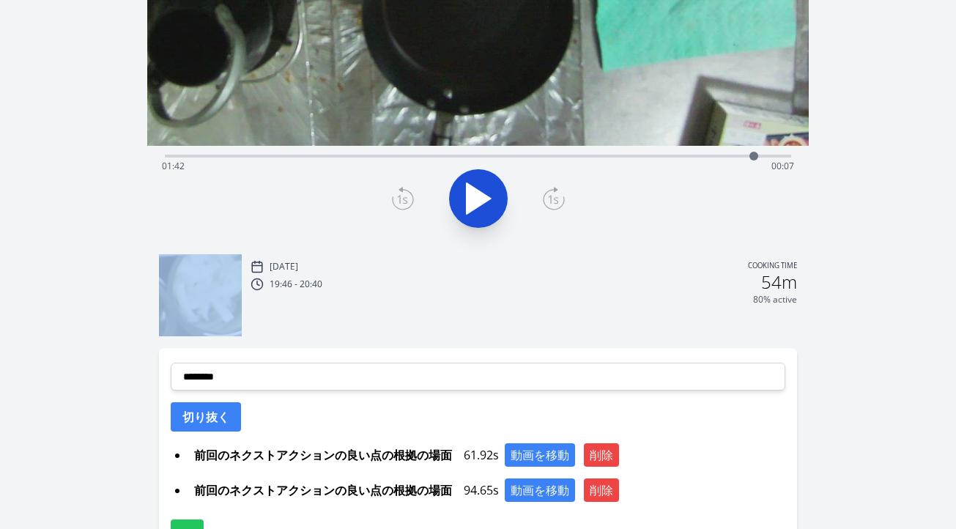
scroll to position [333, 0]
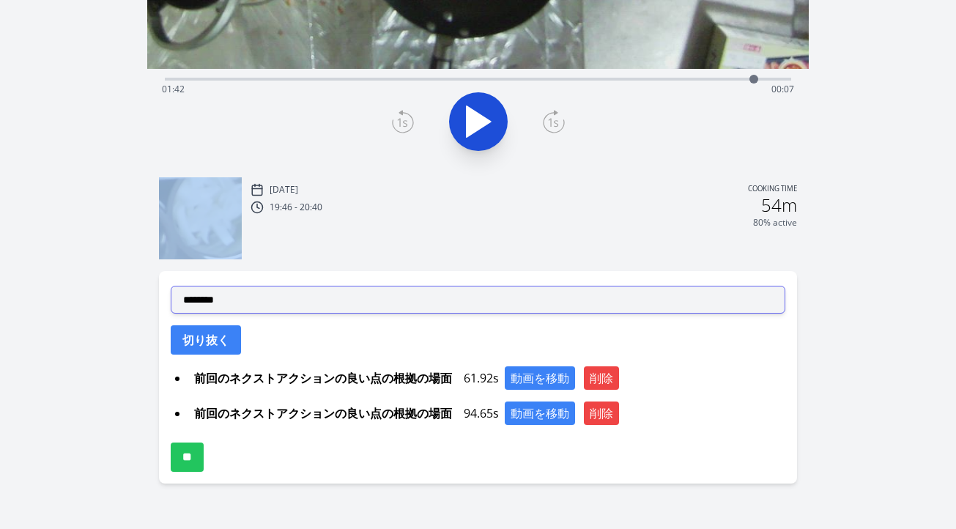
click at [372, 308] on select "**********" at bounding box center [478, 300] width 615 height 28
select select "**********"
click at [171, 286] on select "**********" at bounding box center [478, 300] width 615 height 28
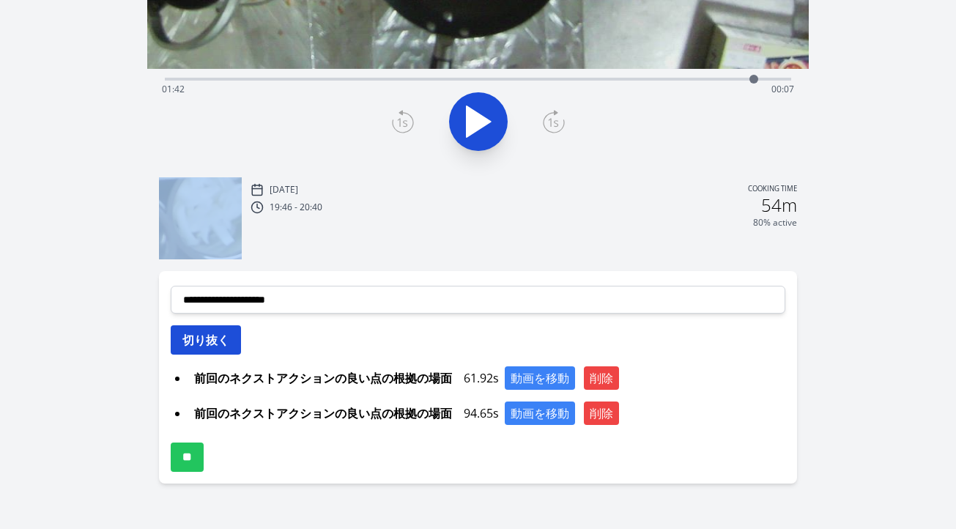
click at [213, 341] on button "切り抜く" at bounding box center [206, 339] width 70 height 29
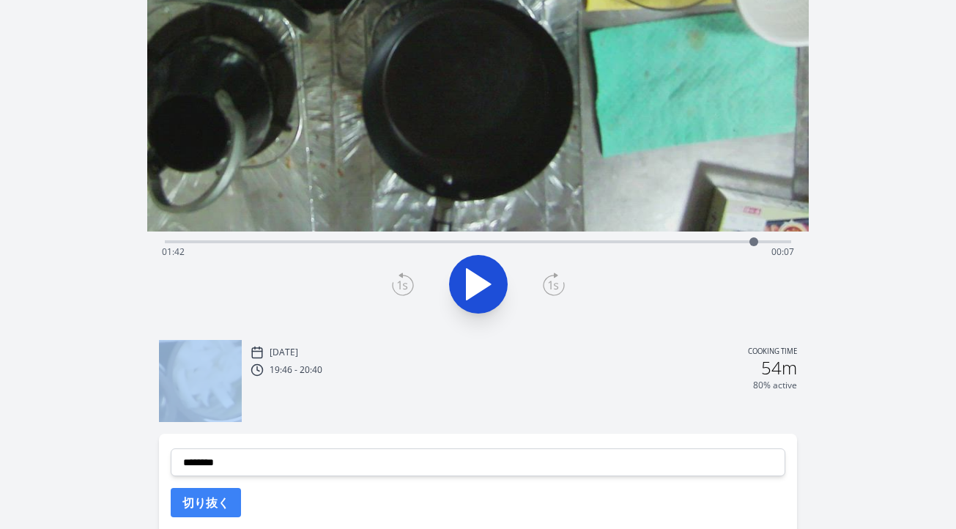
scroll to position [153, 0]
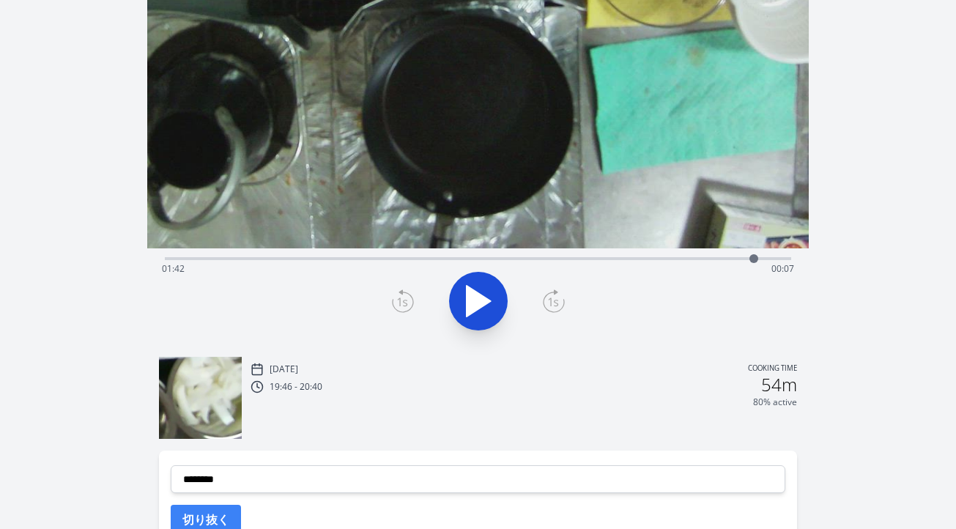
click at [543, 259] on div "Time elapsed: 01:42 Time remaining: 00:07" at bounding box center [478, 268] width 632 height 23
click at [509, 258] on div "Time elapsed: 01:05 Time remaining: 00:44" at bounding box center [478, 268] width 632 height 23
click at [468, 296] on icon at bounding box center [479, 301] width 24 height 31
click at [470, 298] on icon at bounding box center [471, 301] width 8 height 32
click at [470, 298] on icon at bounding box center [479, 301] width 24 height 31
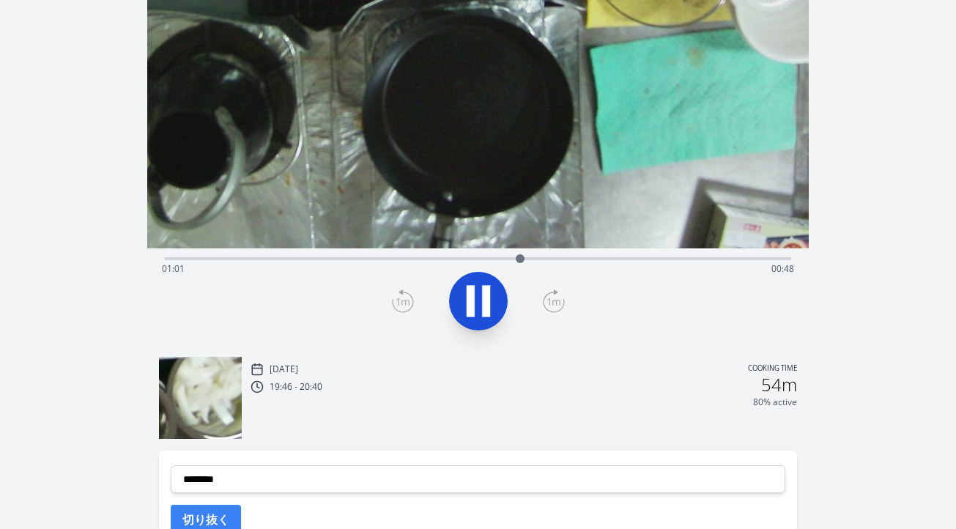
click at [470, 298] on icon at bounding box center [471, 301] width 8 height 32
click at [408, 295] on icon at bounding box center [403, 300] width 22 height 23
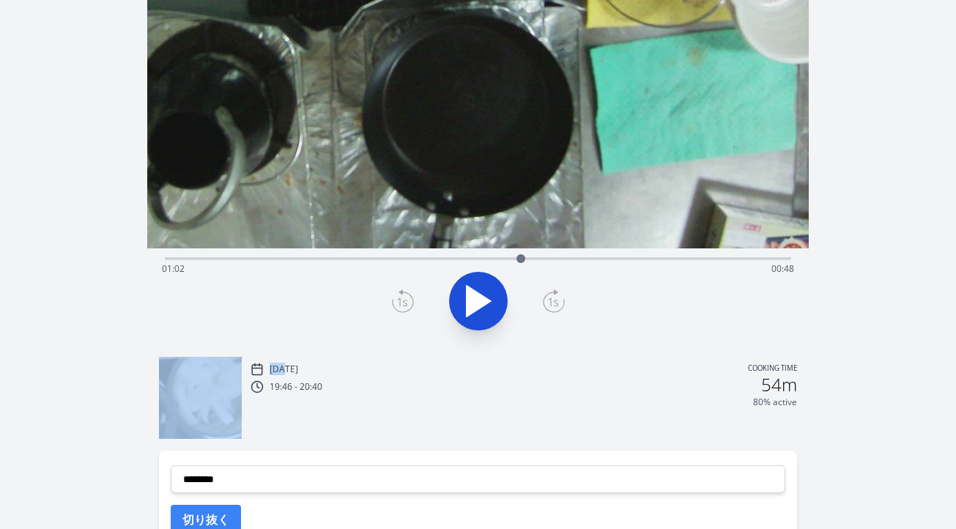
click at [408, 295] on icon at bounding box center [403, 300] width 22 height 23
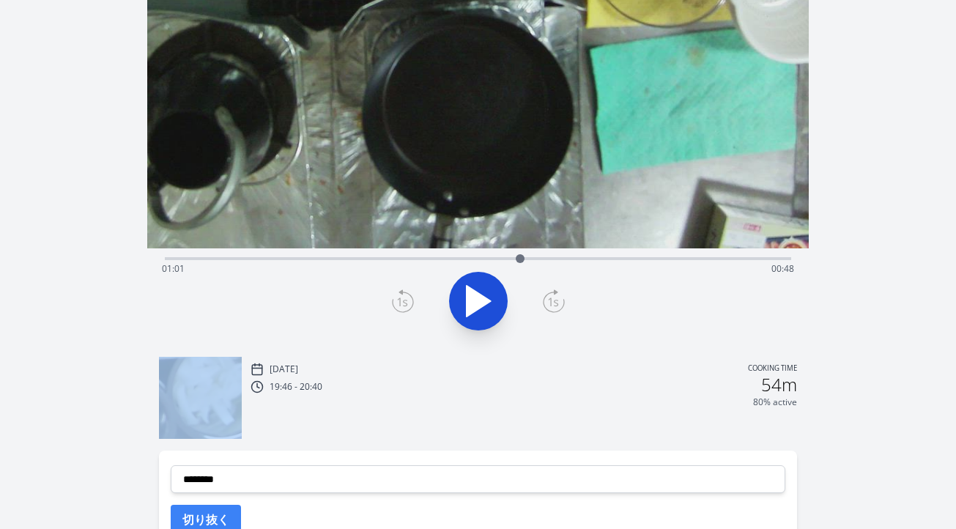
click at [408, 295] on icon at bounding box center [403, 300] width 22 height 23
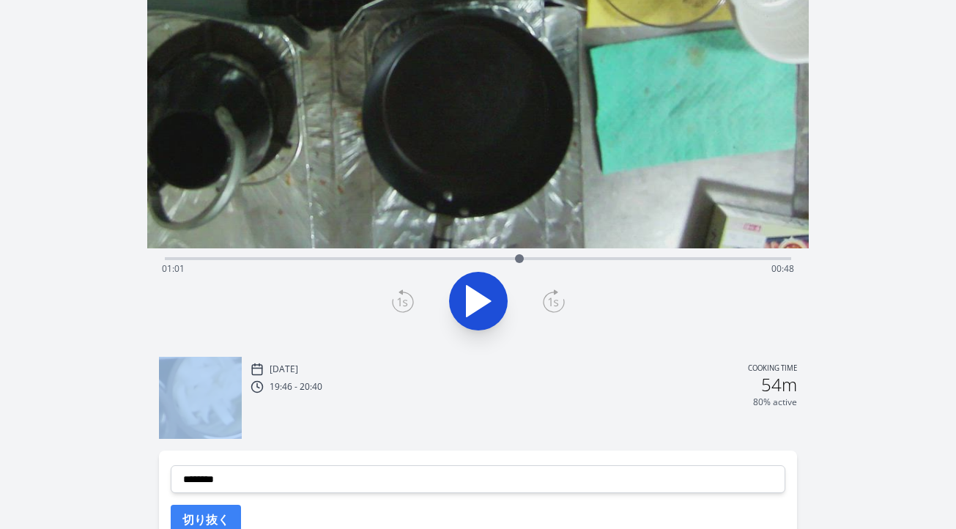
click at [408, 295] on icon at bounding box center [403, 300] width 22 height 23
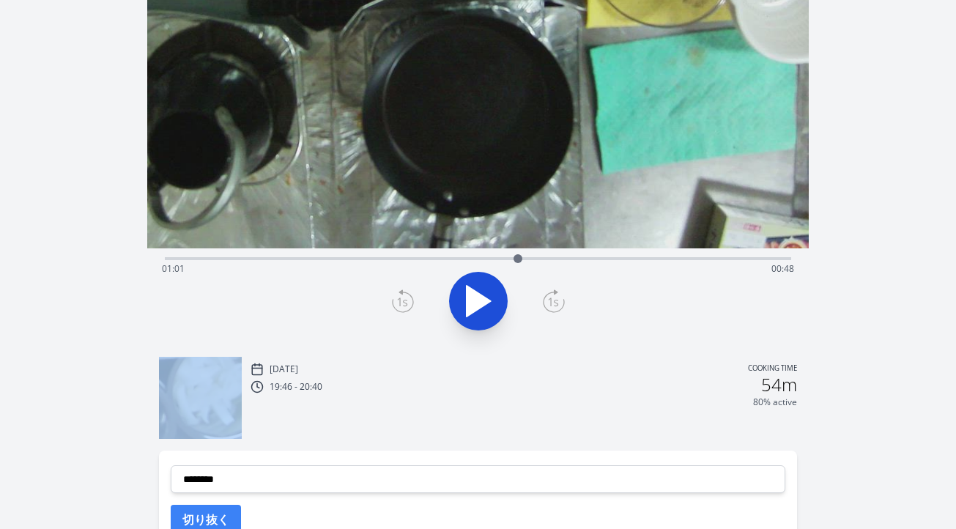
click at [408, 295] on icon at bounding box center [403, 300] width 22 height 23
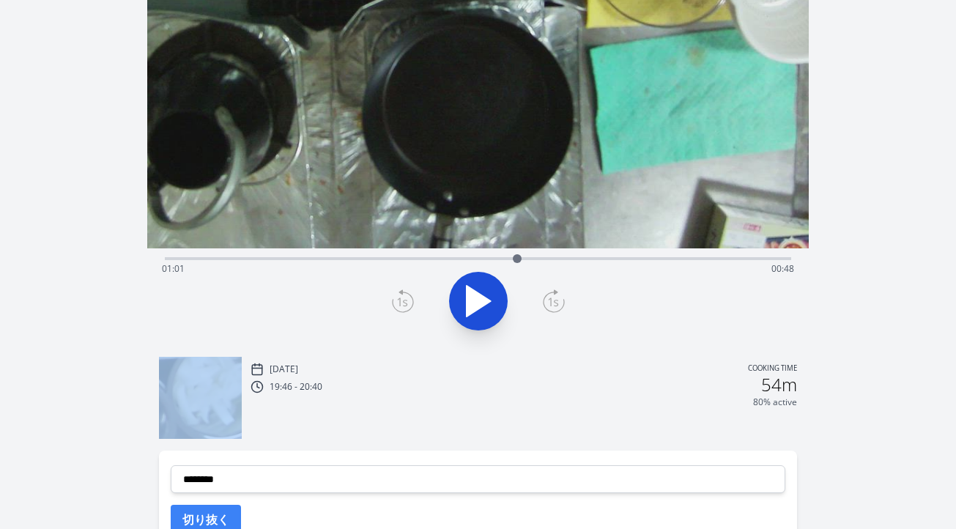
click at [408, 295] on icon at bounding box center [403, 300] width 22 height 23
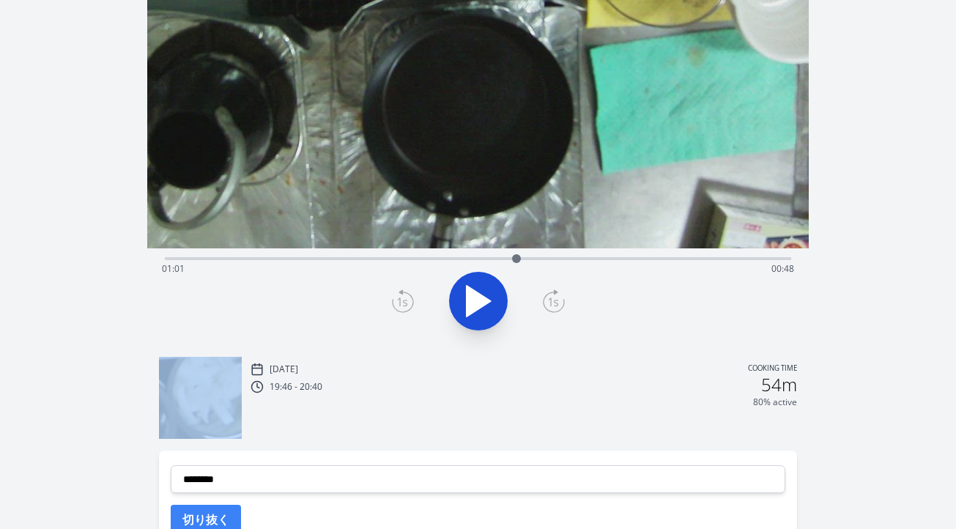
click at [408, 295] on icon at bounding box center [403, 300] width 22 height 23
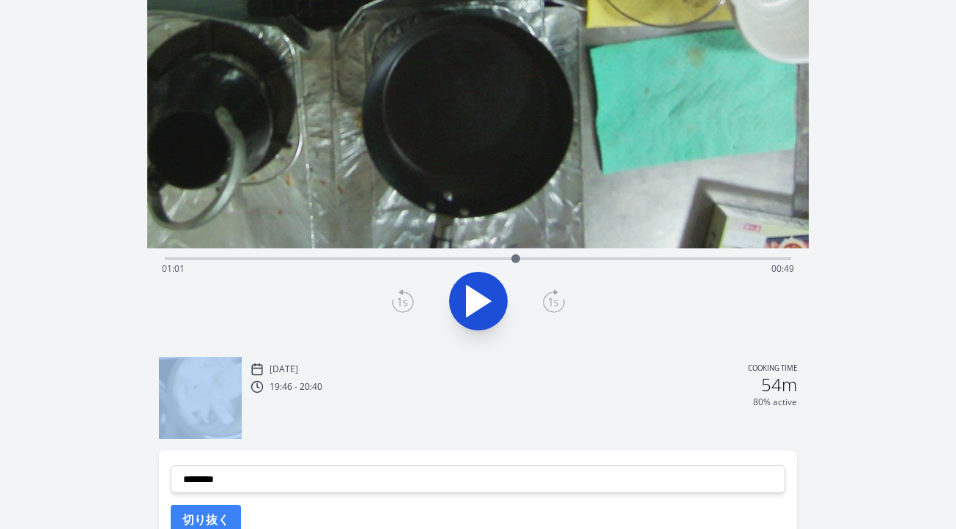
click at [408, 295] on icon at bounding box center [403, 300] width 22 height 23
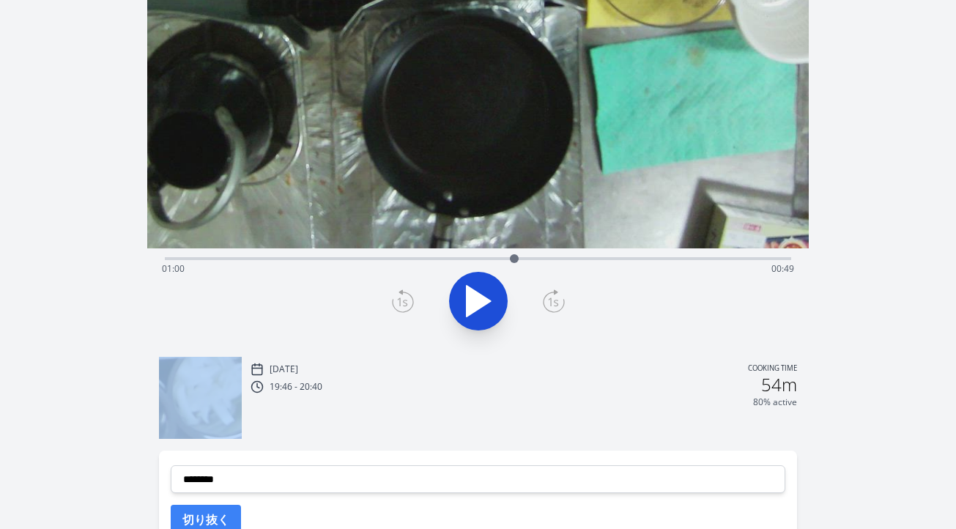
click at [408, 295] on icon at bounding box center [403, 300] width 22 height 23
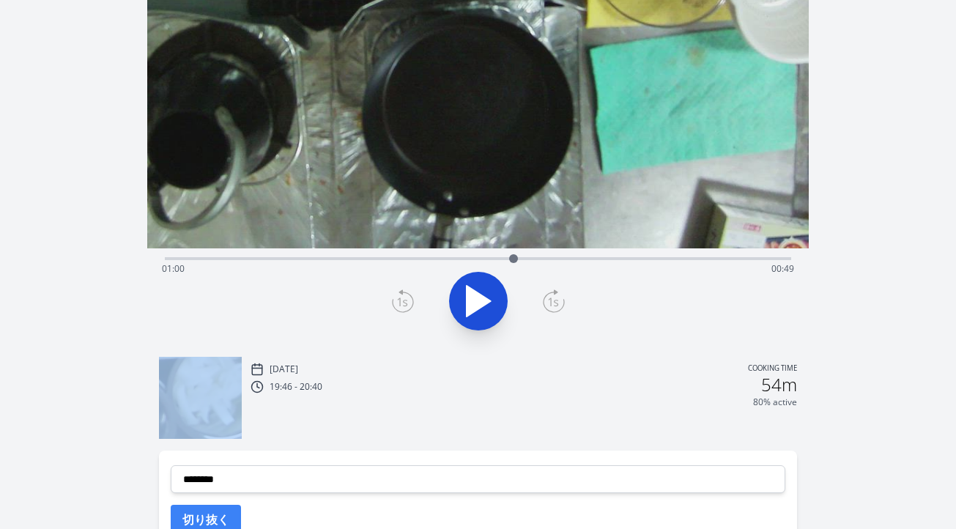
click at [551, 300] on icon at bounding box center [554, 300] width 22 height 23
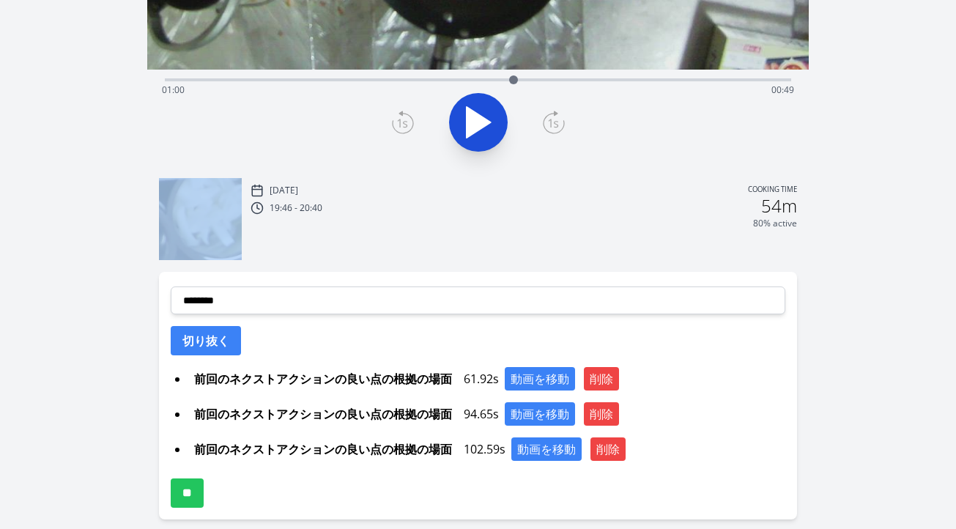
scroll to position [368, 0]
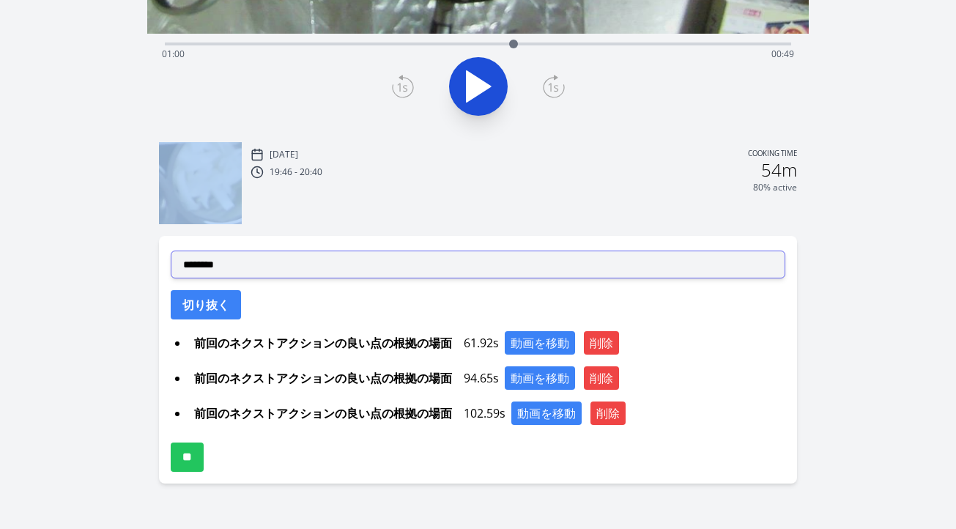
click at [374, 267] on select "**********" at bounding box center [478, 265] width 615 height 28
select select "**********"
click at [171, 251] on select "**********" at bounding box center [478, 265] width 615 height 28
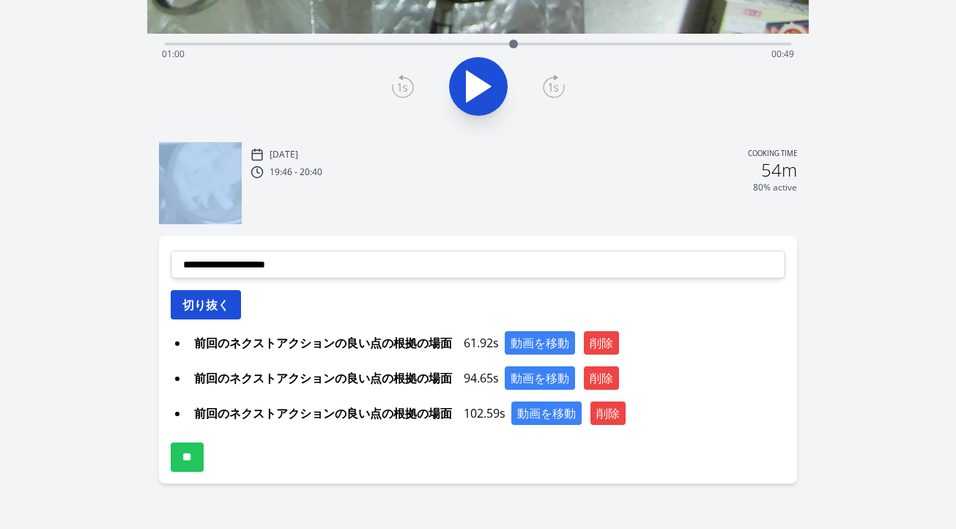
click at [224, 314] on button "切り抜く" at bounding box center [206, 304] width 70 height 29
select select
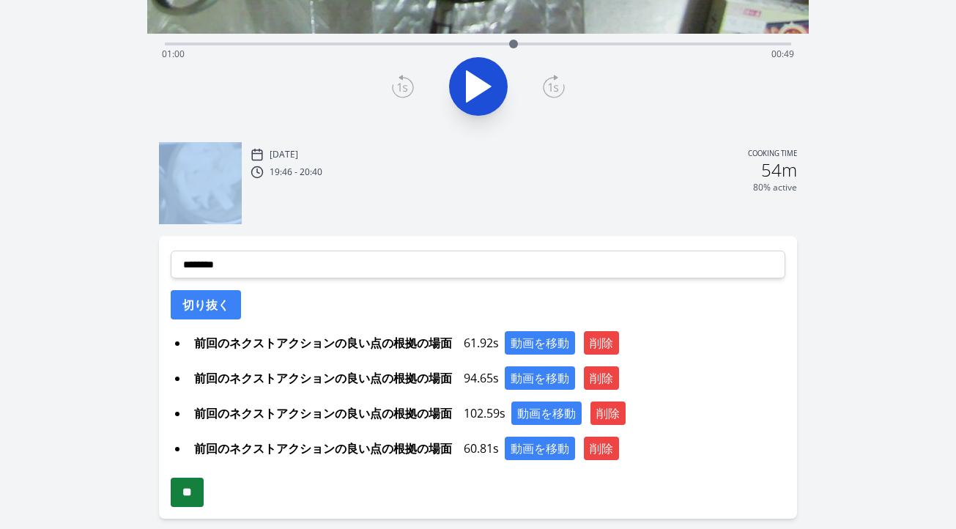
click at [202, 495] on input "**" at bounding box center [187, 492] width 33 height 29
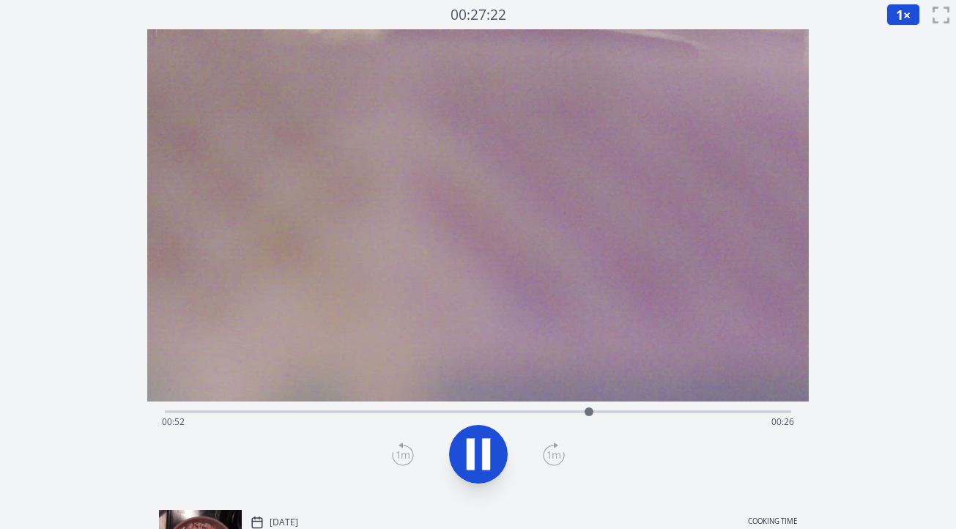
click at [167, 413] on div "Time elapsed: 00:52 Time remaining: 00:26" at bounding box center [478, 421] width 632 height 23
click at [476, 444] on icon at bounding box center [478, 454] width 41 height 41
click at [476, 444] on icon at bounding box center [479, 454] width 24 height 31
click at [476, 444] on icon at bounding box center [478, 454] width 41 height 41
click at [399, 458] on icon at bounding box center [402, 455] width 10 height 9
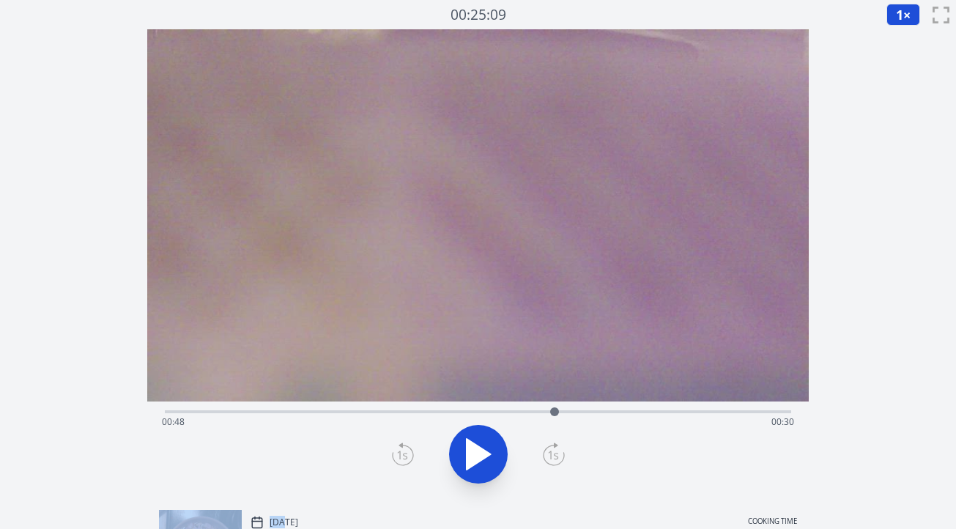
click at [399, 458] on icon at bounding box center [402, 455] width 10 height 9
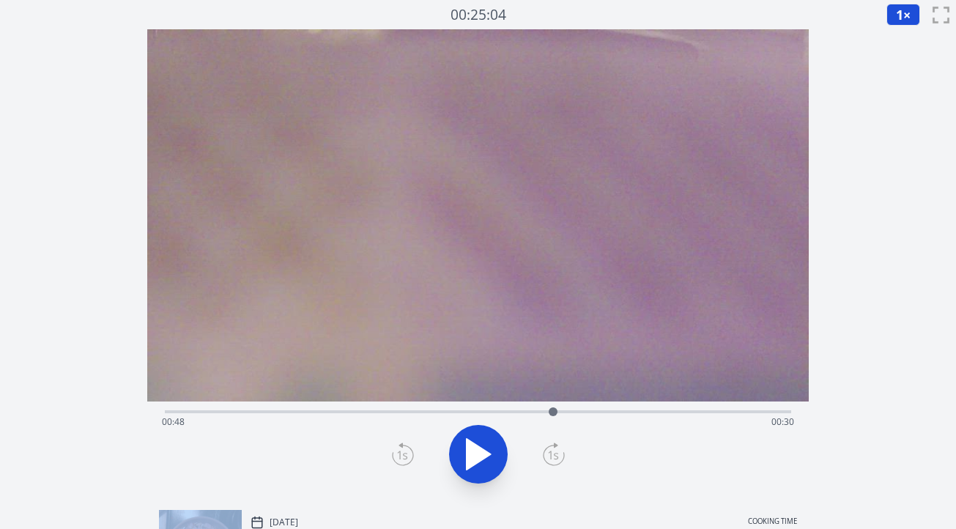
click at [399, 458] on icon at bounding box center [402, 455] width 10 height 9
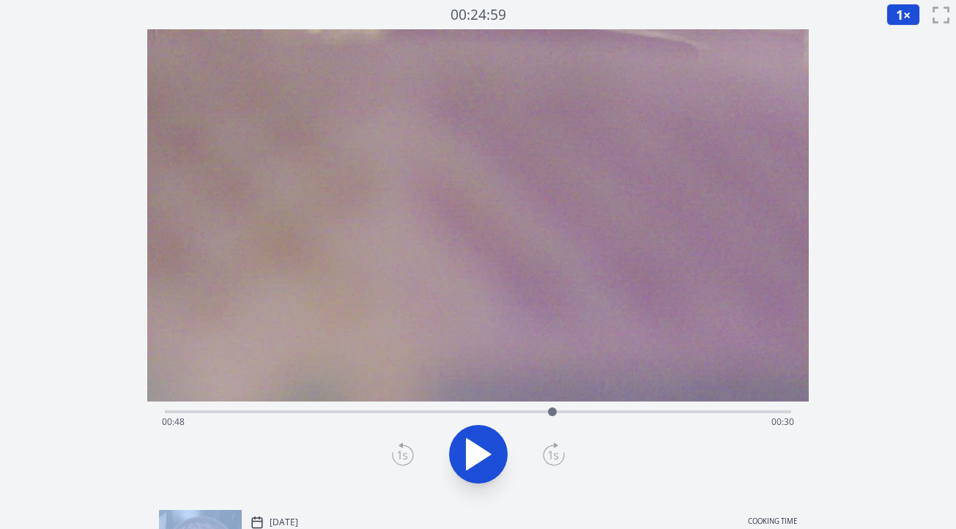
click at [399, 458] on icon at bounding box center [402, 455] width 10 height 9
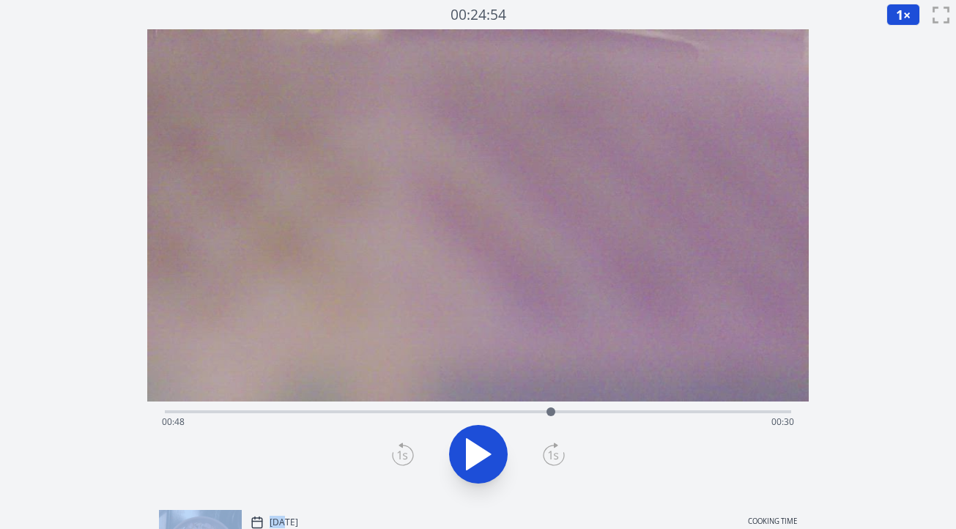
click at [399, 458] on icon at bounding box center [402, 455] width 10 height 9
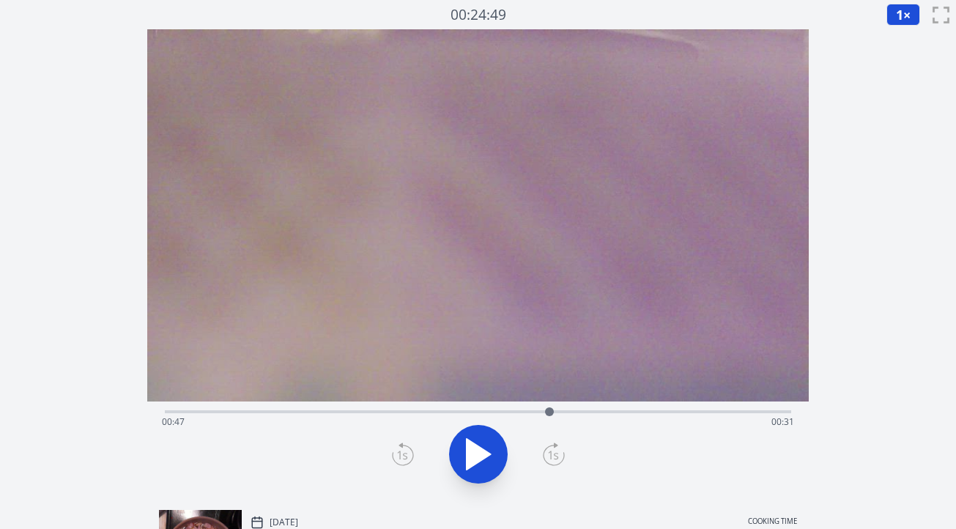
click at [399, 458] on icon at bounding box center [402, 455] width 10 height 9
click at [553, 455] on icon at bounding box center [553, 455] width 10 height 9
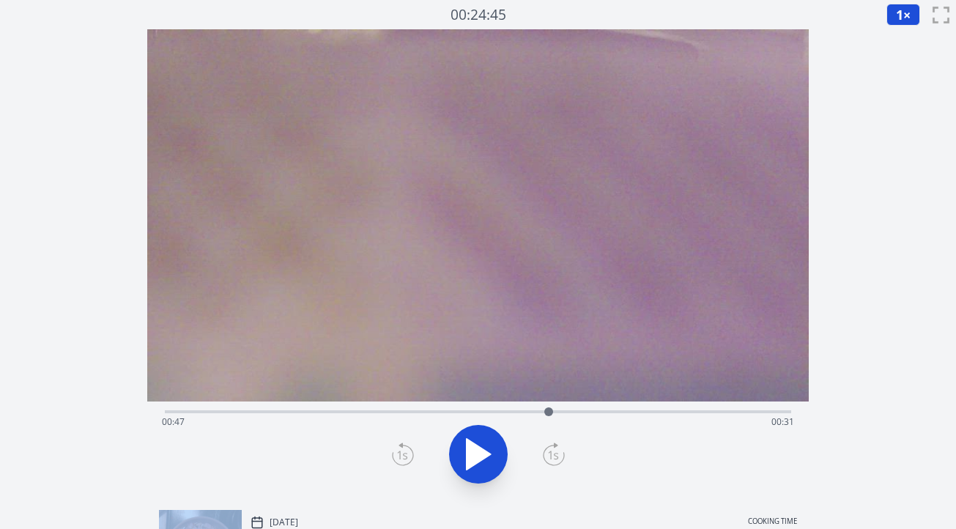
click at [553, 455] on icon at bounding box center [553, 455] width 10 height 9
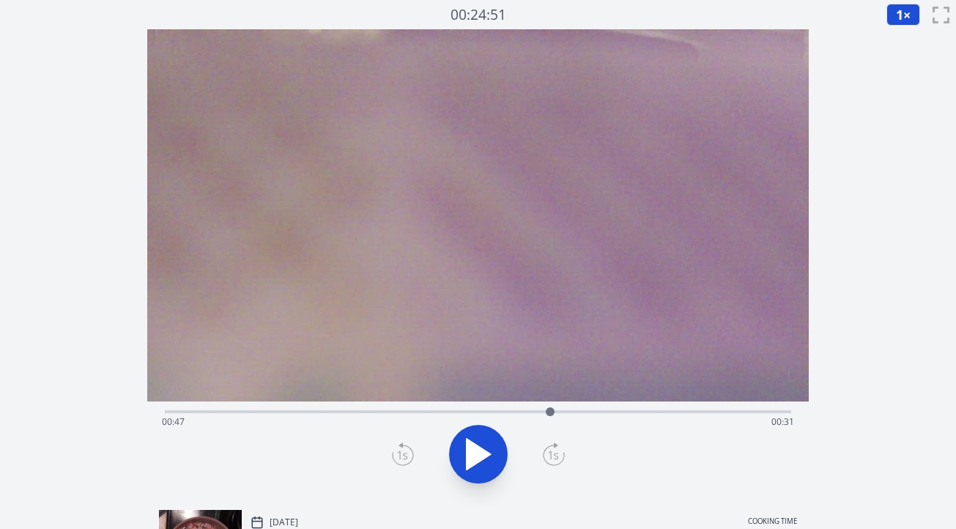
click at [403, 454] on icon at bounding box center [402, 455] width 10 height 9
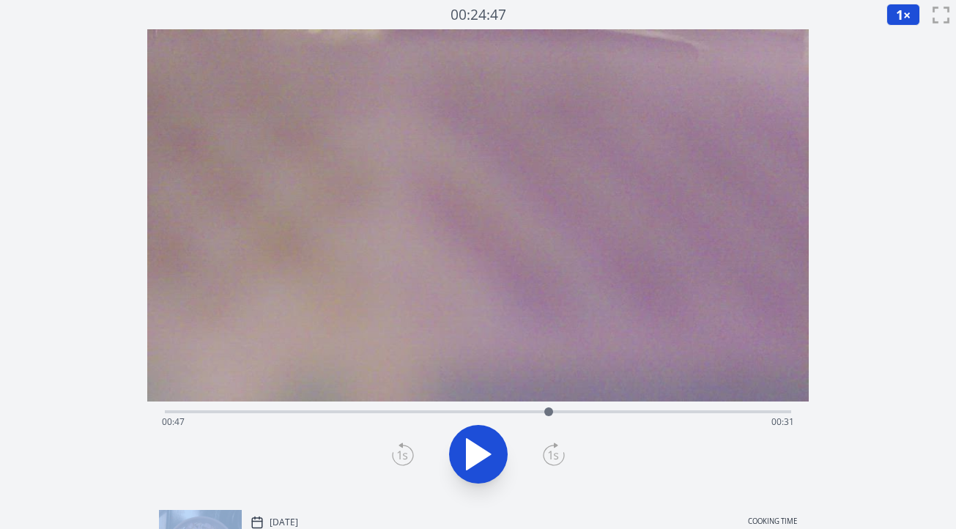
click at [403, 454] on icon at bounding box center [402, 455] width 10 height 9
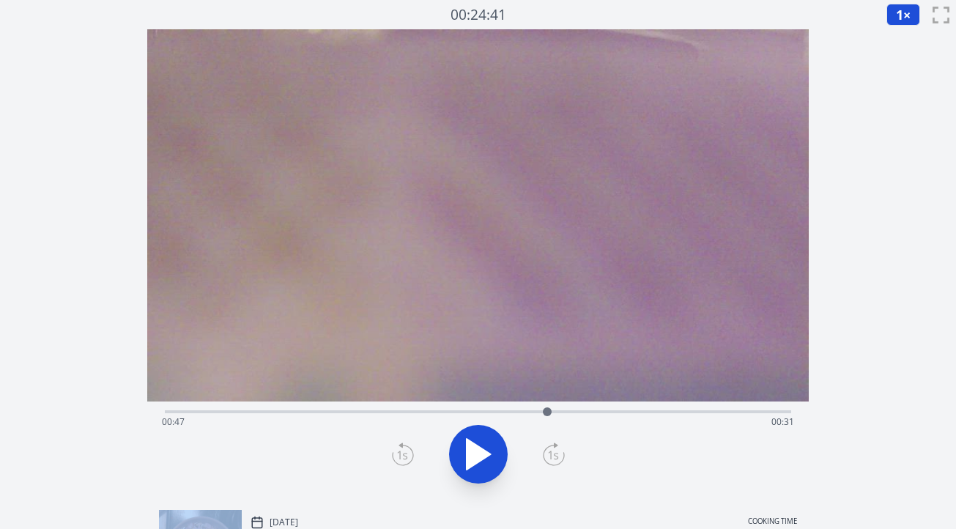
click at [403, 454] on icon at bounding box center [402, 455] width 10 height 9
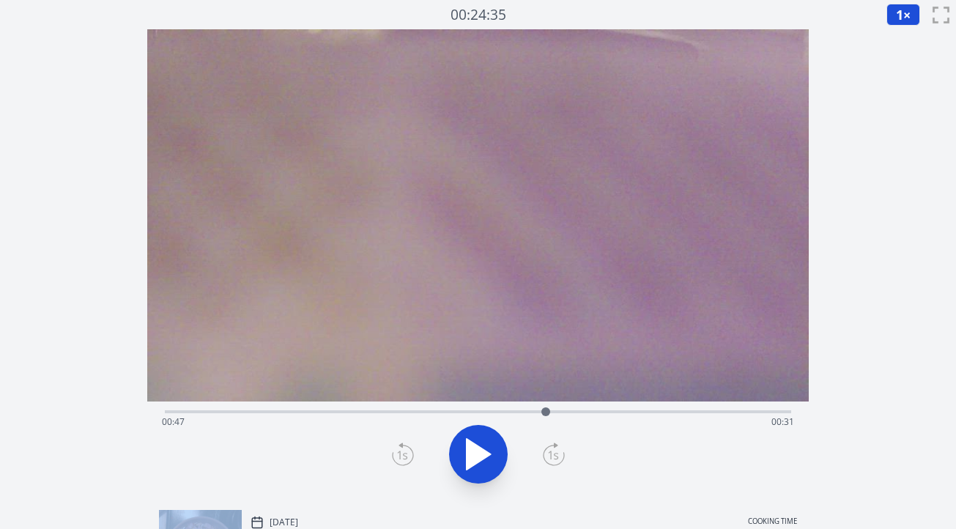
click at [403, 454] on icon at bounding box center [402, 455] width 10 height 9
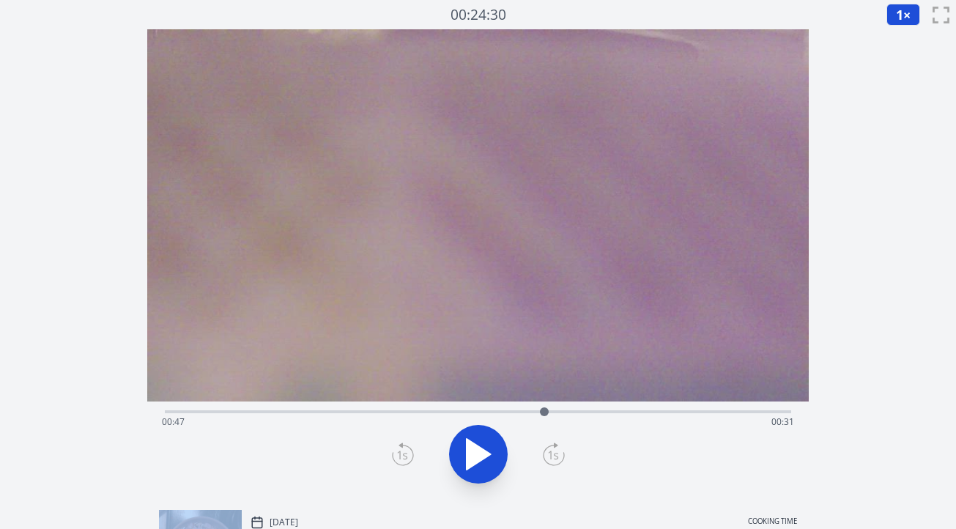
click at [403, 454] on icon at bounding box center [402, 455] width 10 height 9
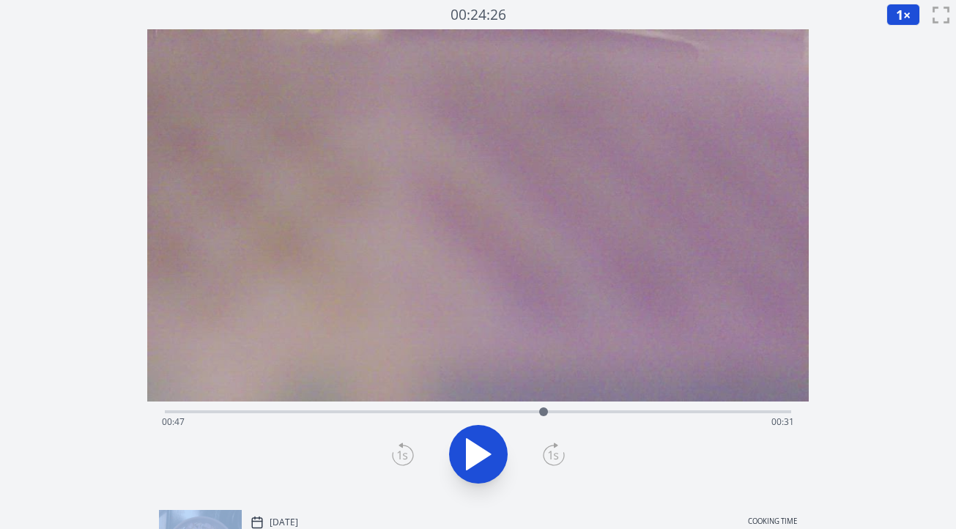
click at [403, 454] on icon at bounding box center [402, 455] width 10 height 9
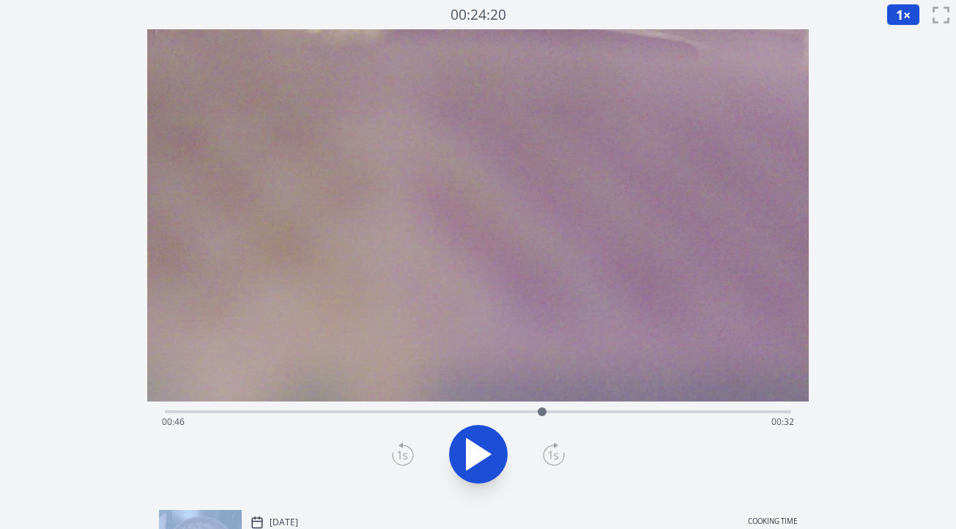
click at [403, 454] on icon at bounding box center [402, 455] width 10 height 9
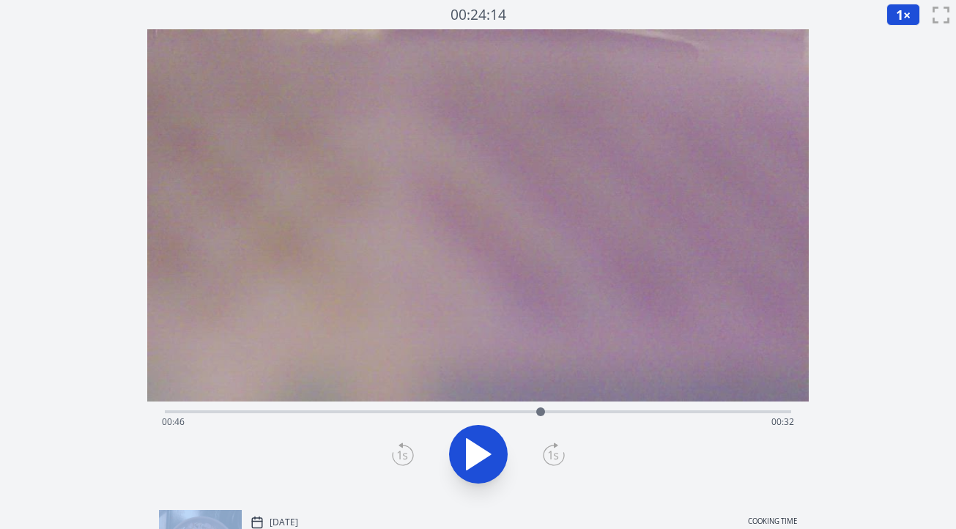
click at [403, 454] on icon at bounding box center [402, 455] width 10 height 9
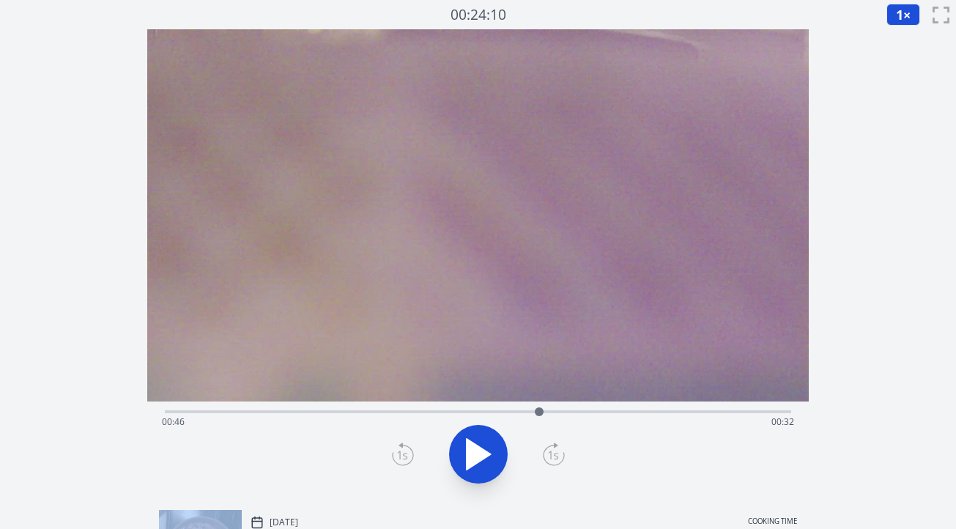
click at [403, 454] on icon at bounding box center [402, 455] width 10 height 9
click at [544, 462] on icon at bounding box center [554, 454] width 22 height 23
click at [403, 458] on icon at bounding box center [403, 454] width 22 height 23
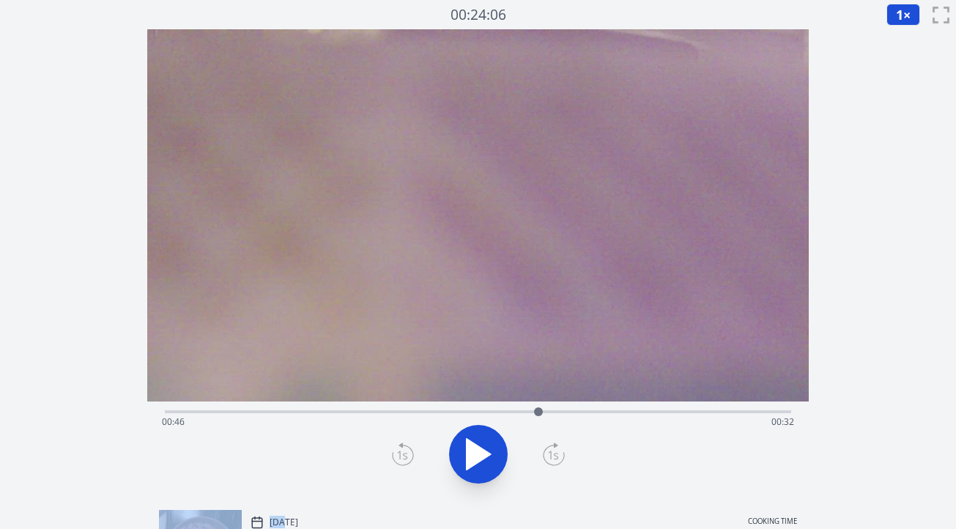
click at [403, 458] on icon at bounding box center [403, 454] width 22 height 23
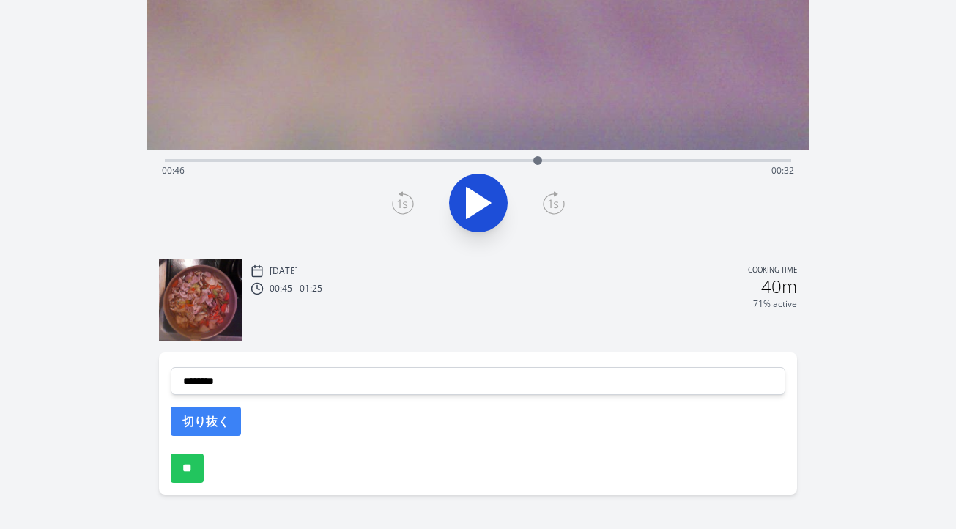
scroll to position [262, 0]
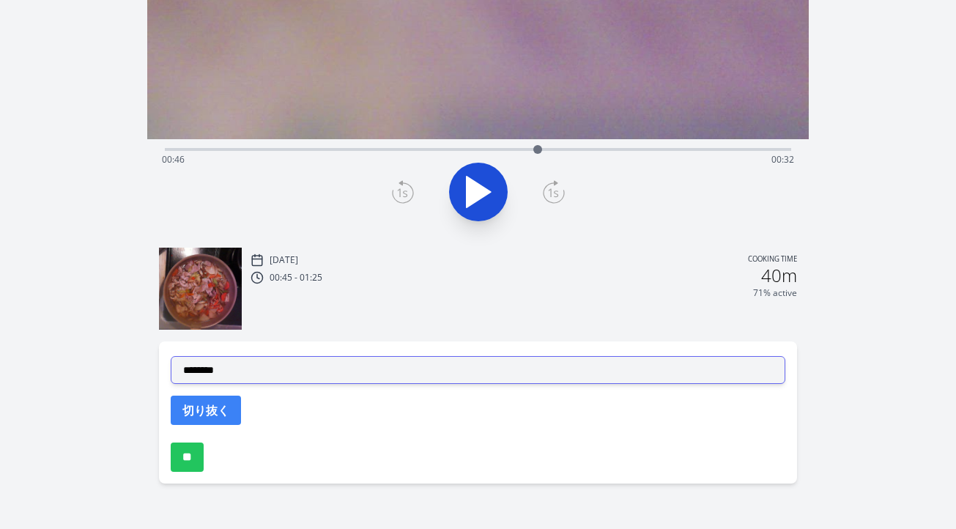
click at [366, 363] on select "**********" at bounding box center [478, 370] width 615 height 28
select select "**********"
click at [171, 356] on select "**********" at bounding box center [478, 370] width 615 height 28
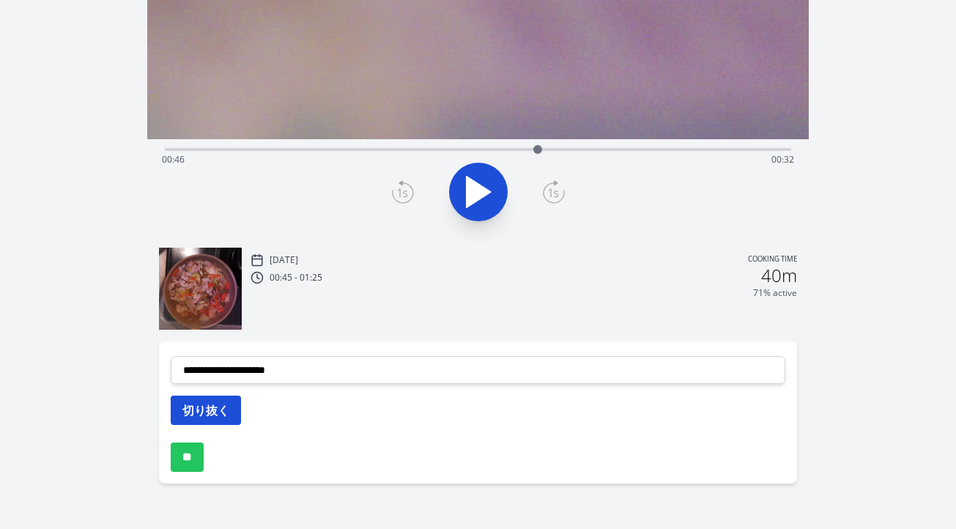
click at [223, 413] on button "切り抜く" at bounding box center [206, 410] width 70 height 29
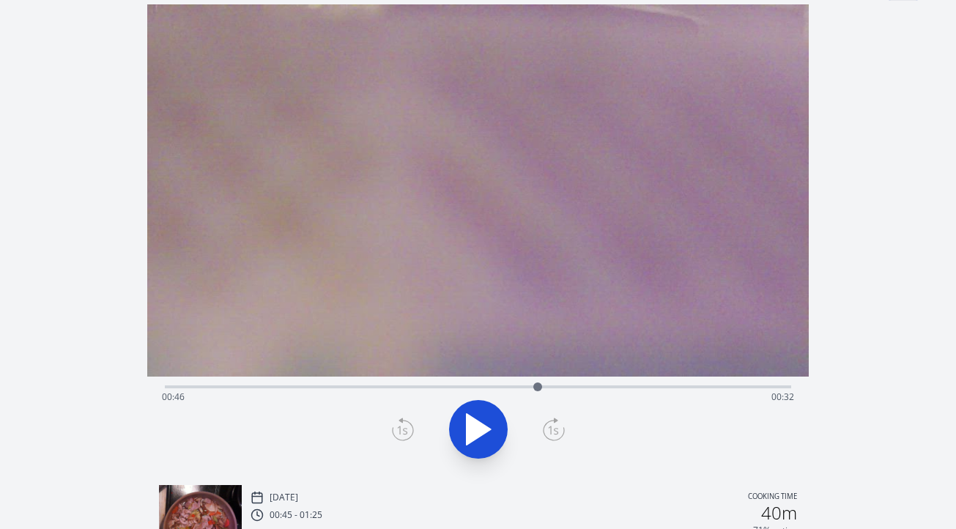
scroll to position [0, 0]
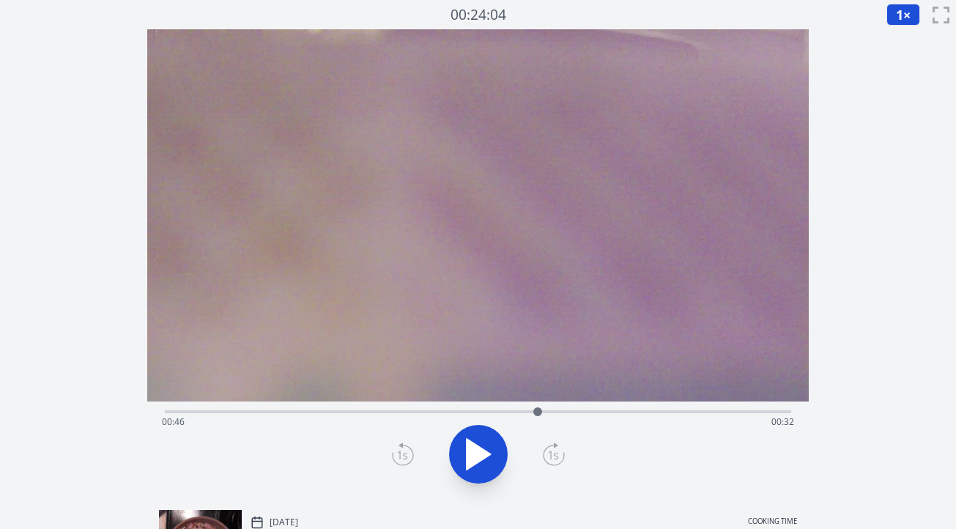
click at [463, 411] on div "Time elapsed: 00:46 Time remaining: 00:32" at bounding box center [478, 421] width 632 height 23
click at [442, 410] on div "Time elapsed: 00:37 Time remaining: 00:41" at bounding box center [478, 421] width 632 height 23
click at [473, 466] on icon at bounding box center [478, 454] width 41 height 41
click at [473, 466] on icon at bounding box center [471, 454] width 8 height 32
click at [404, 457] on icon at bounding box center [403, 454] width 22 height 23
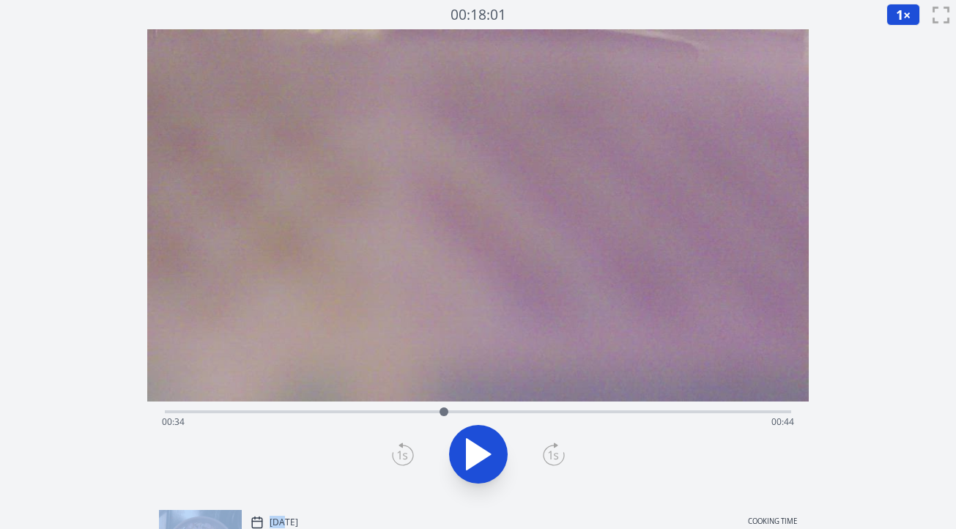
click at [404, 457] on icon at bounding box center [403, 454] width 22 height 23
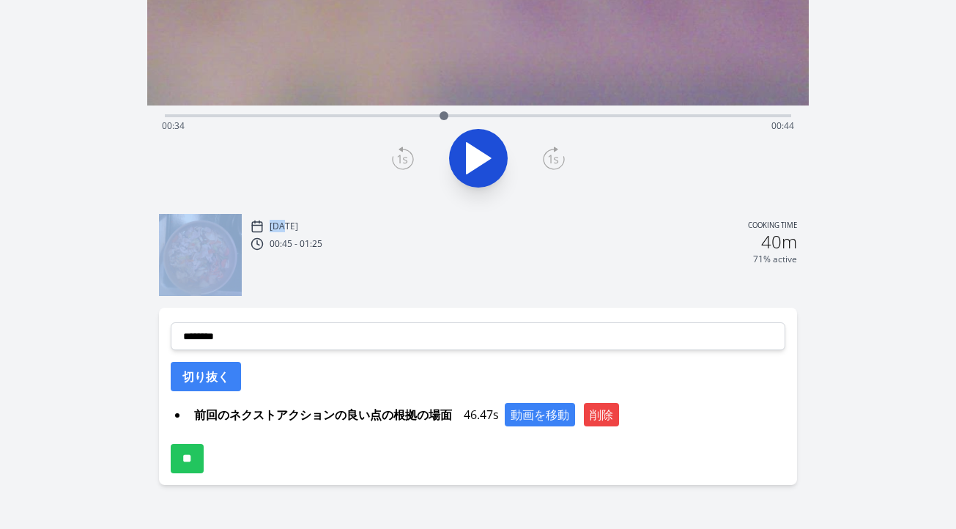
scroll to position [298, 0]
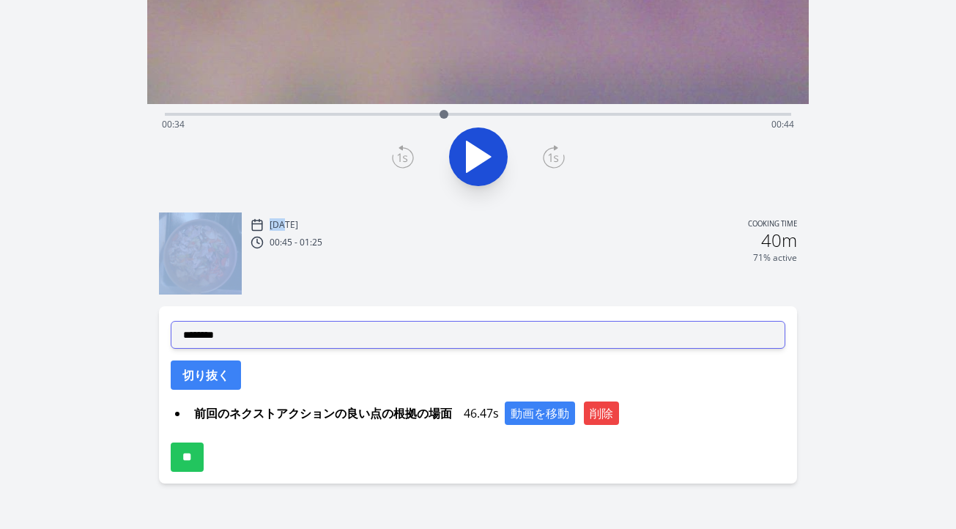
click at [369, 332] on select "**********" at bounding box center [478, 335] width 615 height 28
select select "**********"
click at [171, 321] on select "**********" at bounding box center [478, 335] width 615 height 28
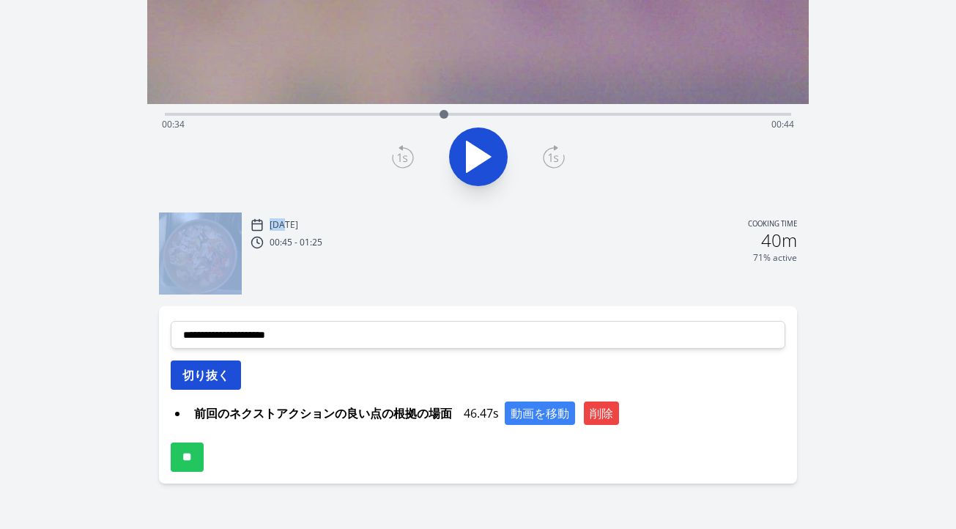
click at [217, 378] on button "切り抜く" at bounding box center [206, 375] width 70 height 29
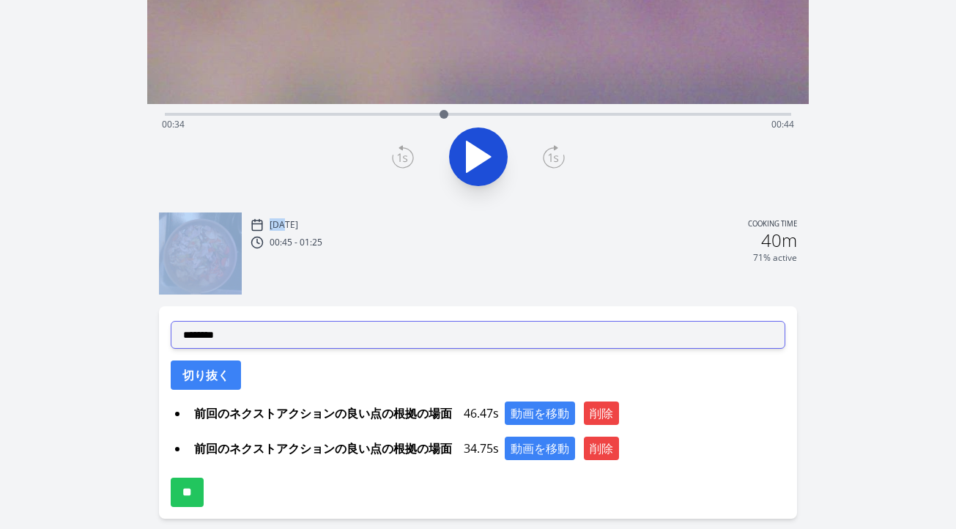
click at [322, 345] on select "**********" at bounding box center [478, 335] width 615 height 28
select select "**********"
click at [171, 321] on select "**********" at bounding box center [478, 335] width 615 height 28
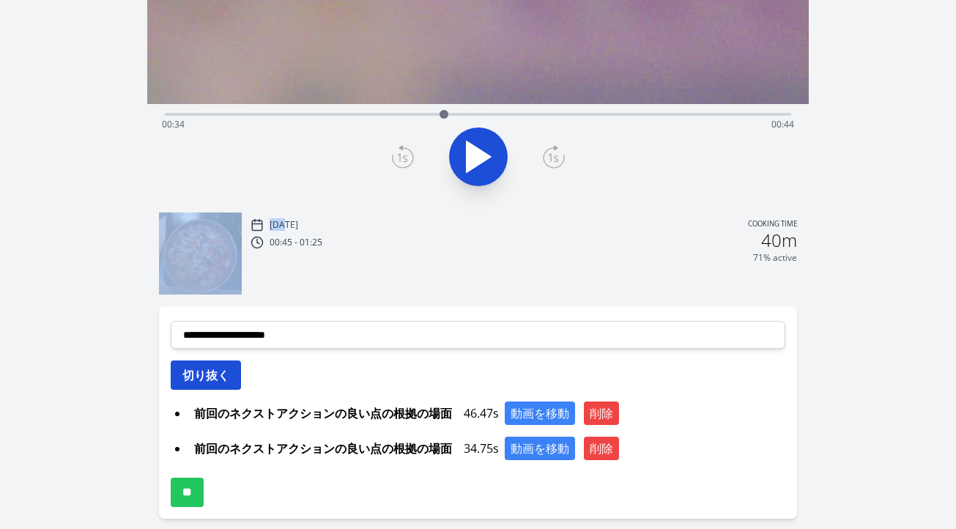
click at [226, 383] on button "切り抜く" at bounding box center [206, 375] width 70 height 29
select select
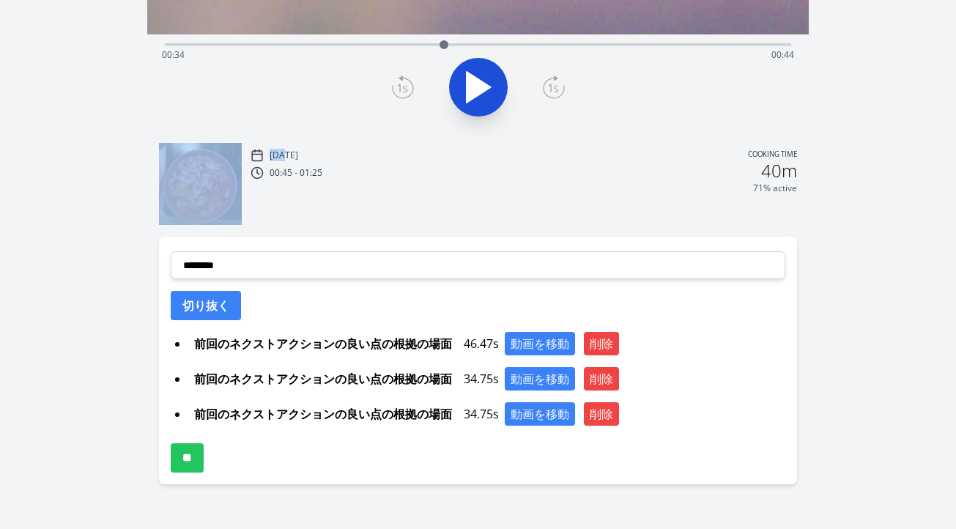
scroll to position [368, 0]
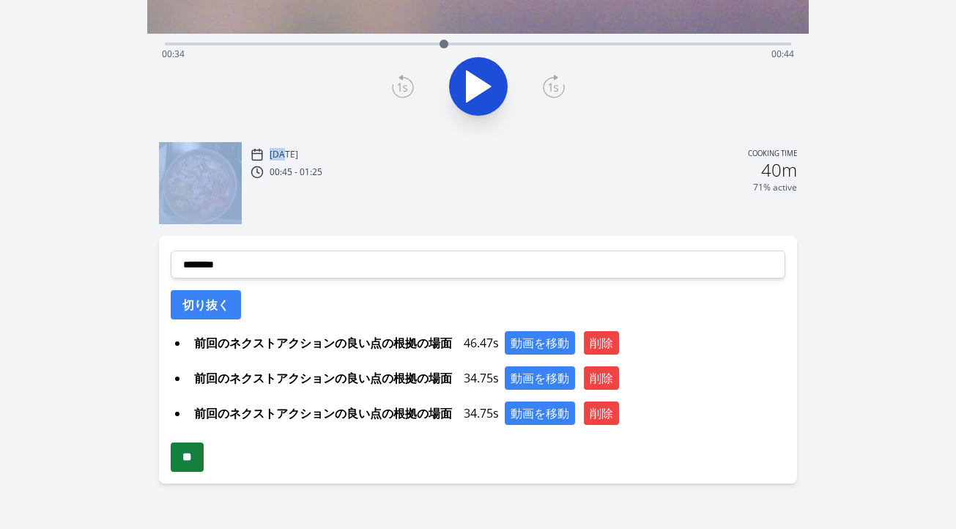
click at [203, 458] on input "**" at bounding box center [187, 457] width 33 height 29
